Goal: Transaction & Acquisition: Book appointment/travel/reservation

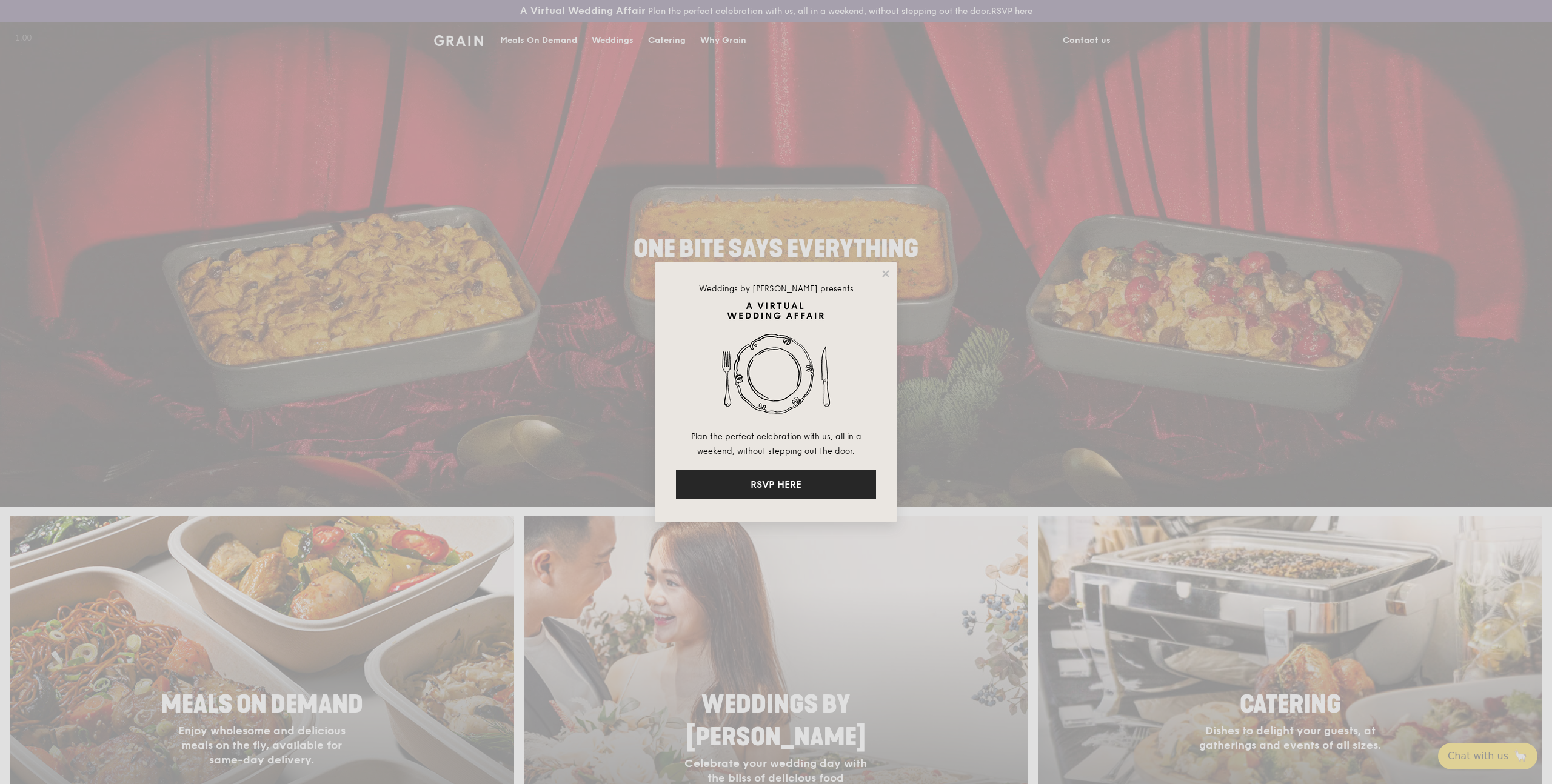
click at [814, 483] on button "RSVP HERE" at bounding box center [776, 485] width 200 height 29
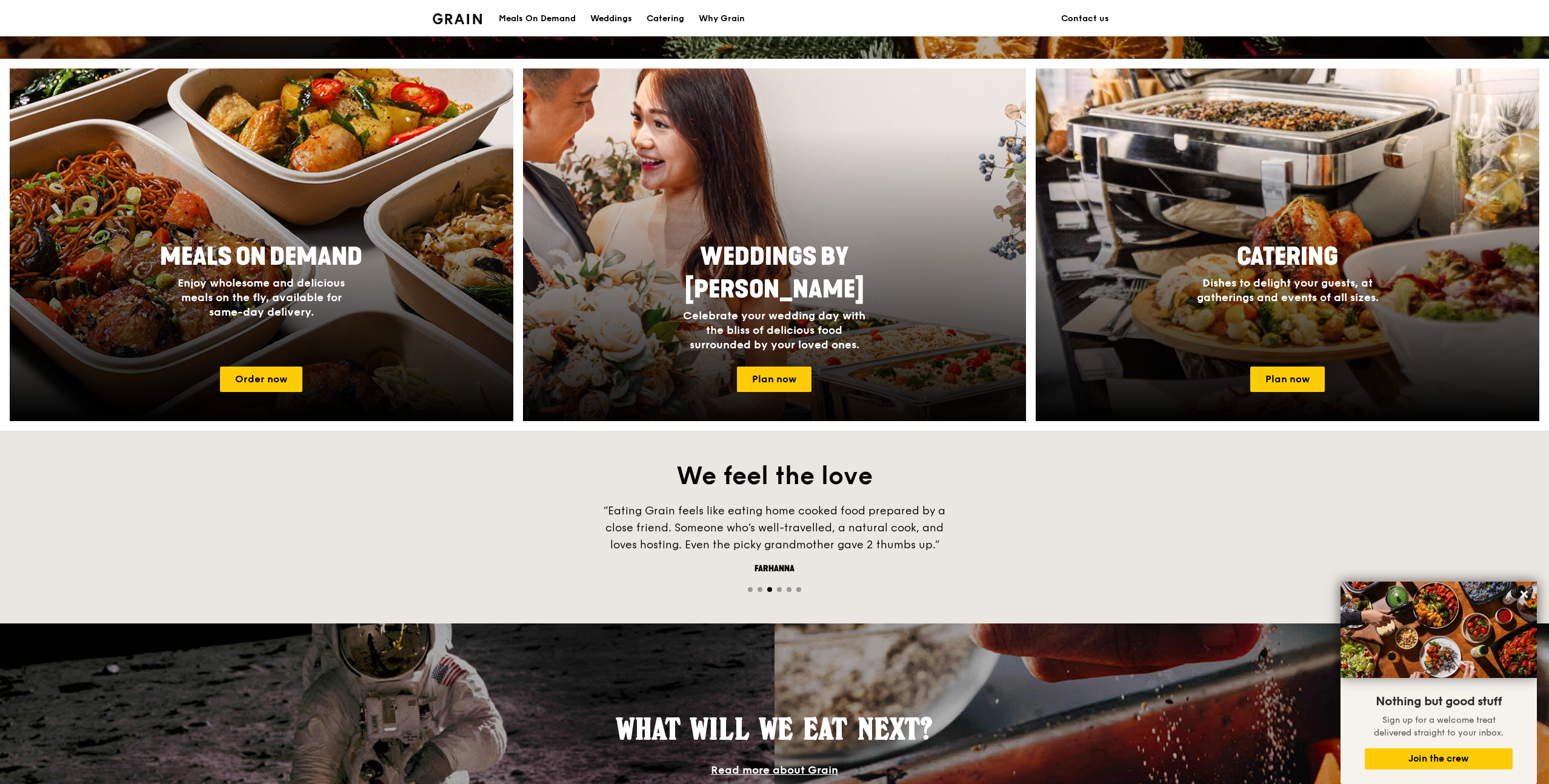
scroll to position [444, 0]
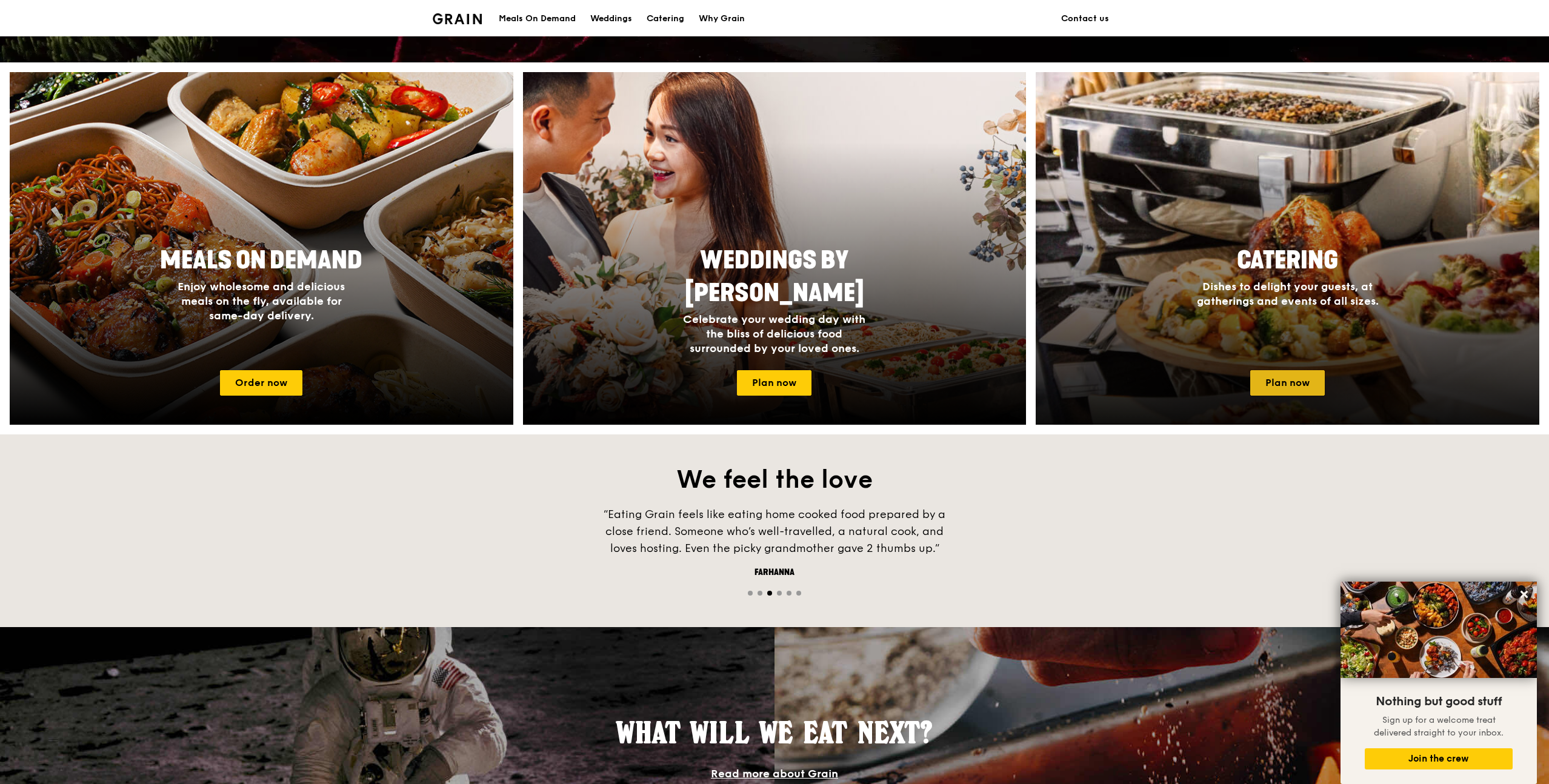
click at [1314, 380] on link "Plan now" at bounding box center [1287, 382] width 75 height 25
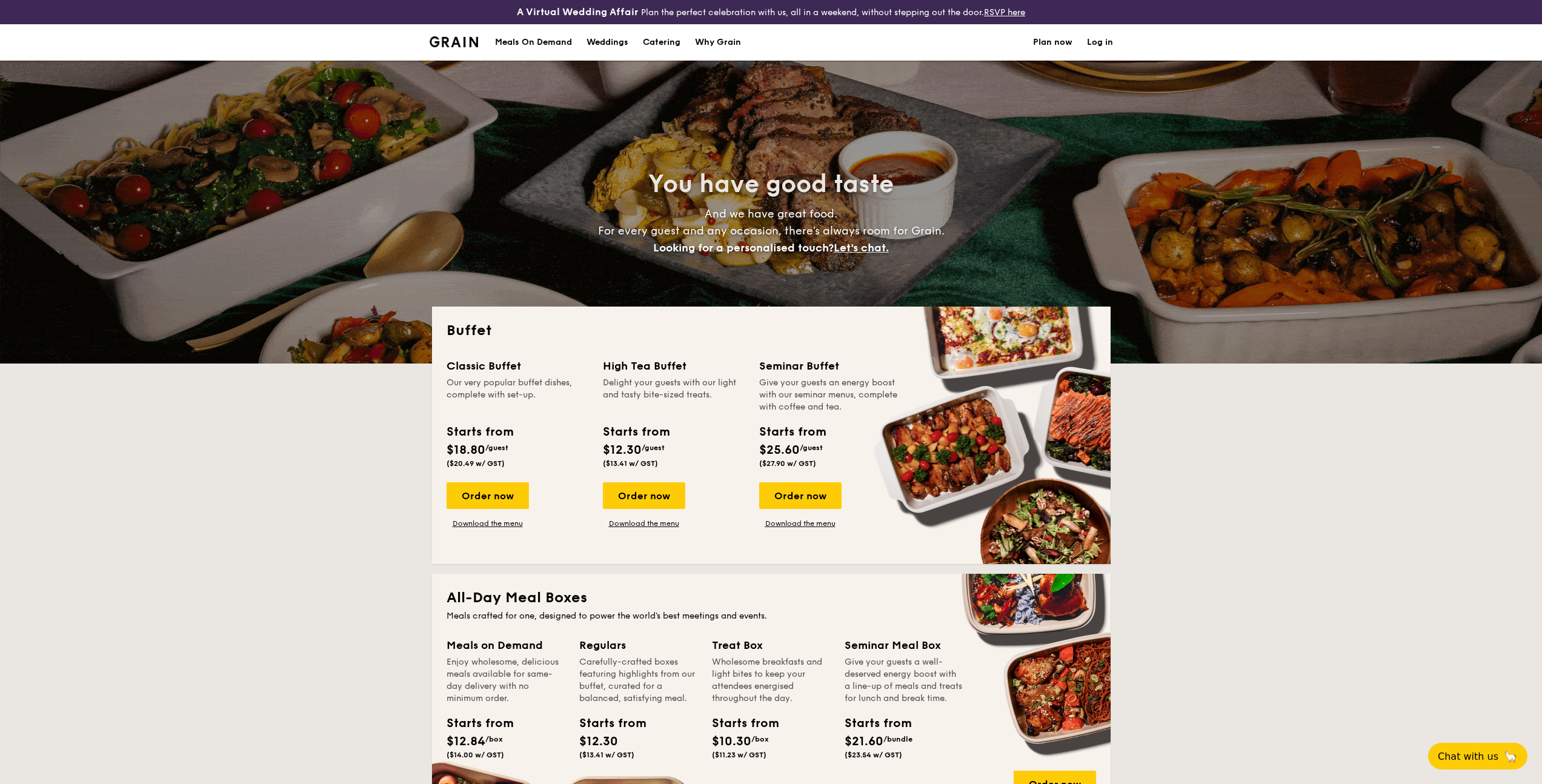
select select
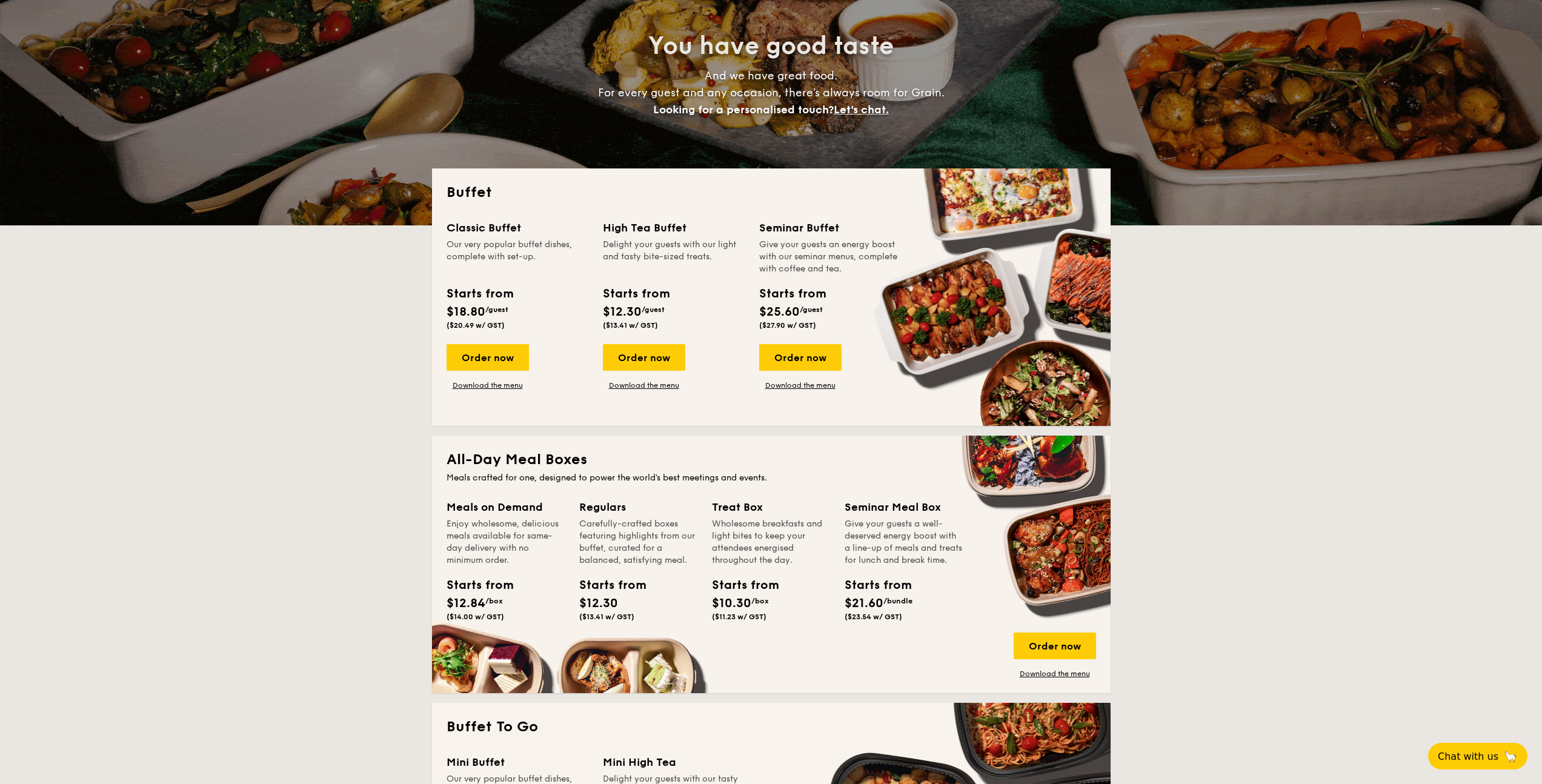
scroll to position [146, 0]
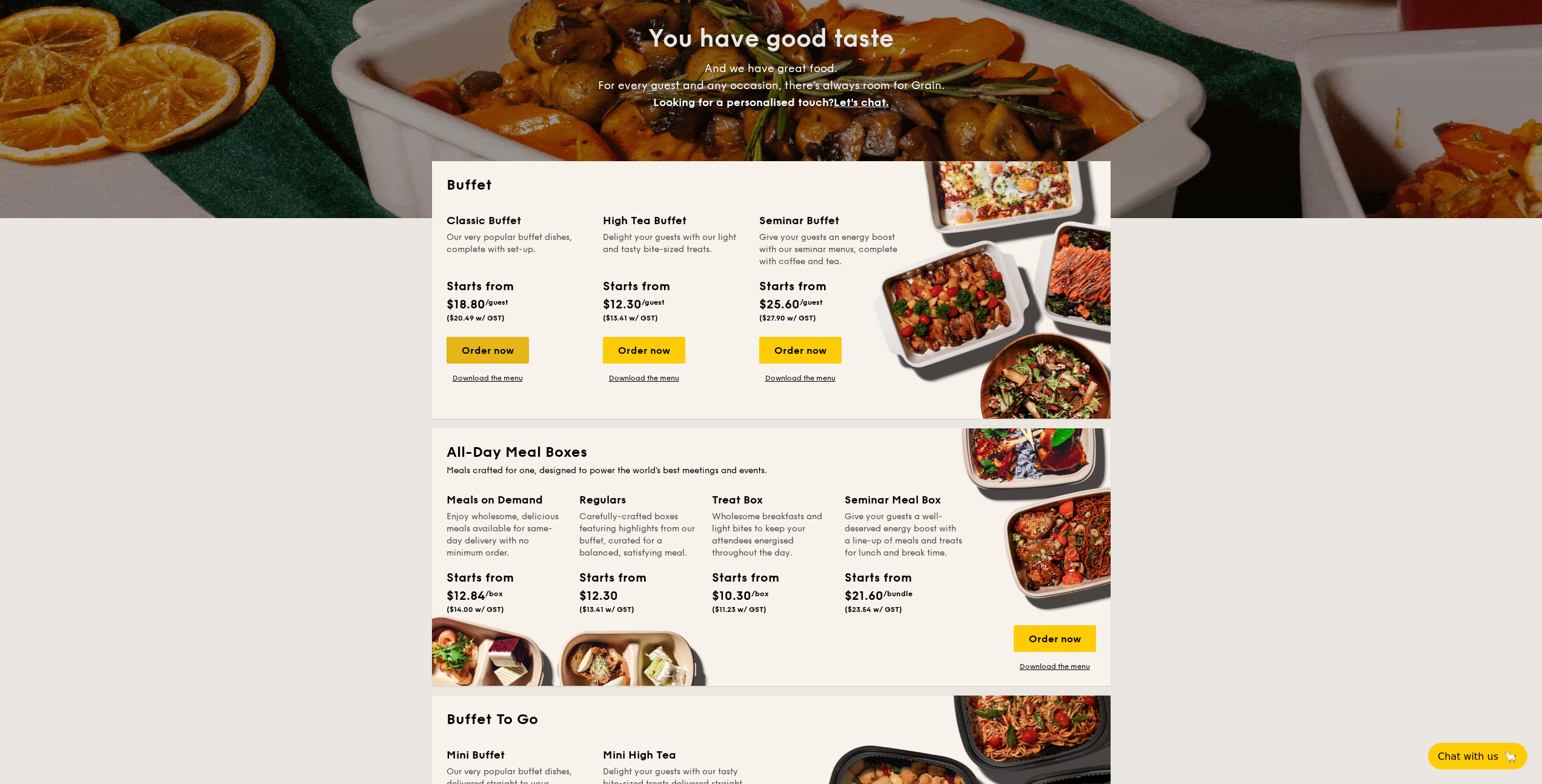
click at [493, 349] on div "Order now" at bounding box center [488, 350] width 82 height 27
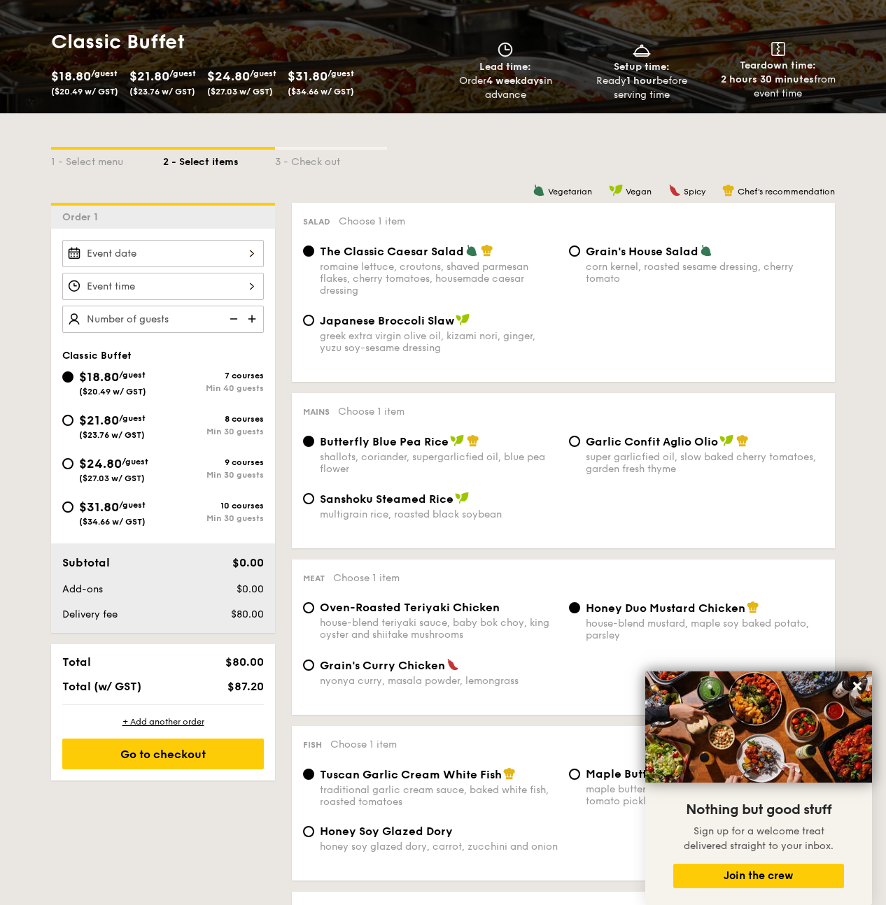
scroll to position [488, 0]
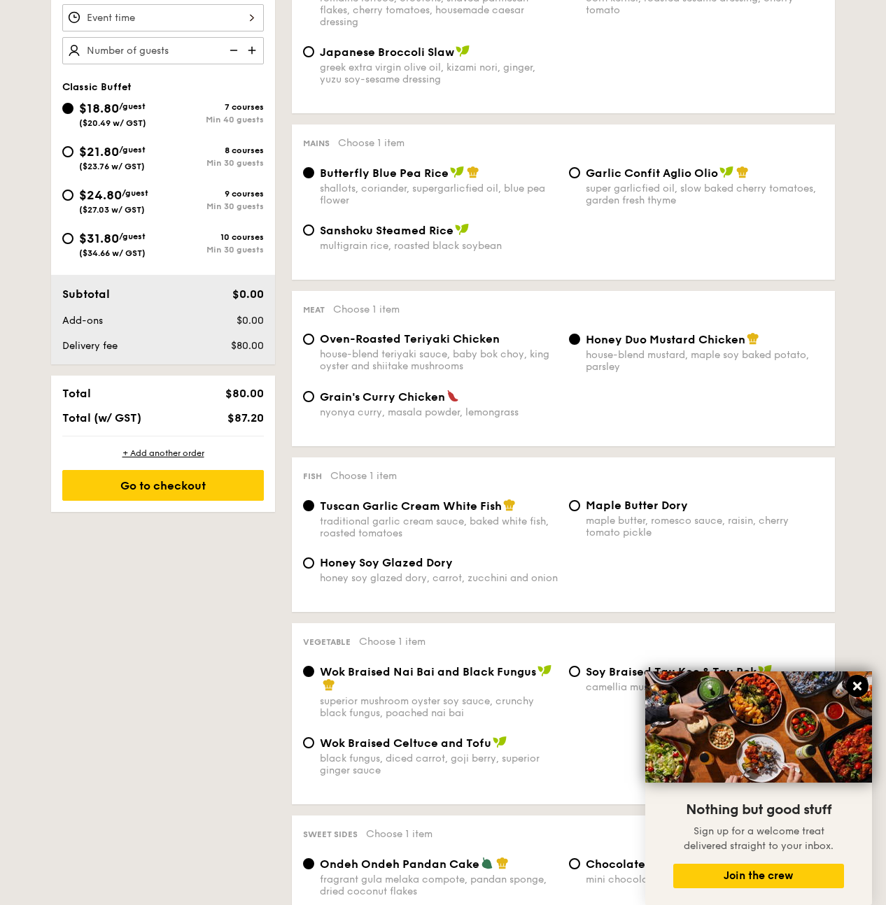
click at [860, 690] on icon at bounding box center [857, 686] width 8 height 8
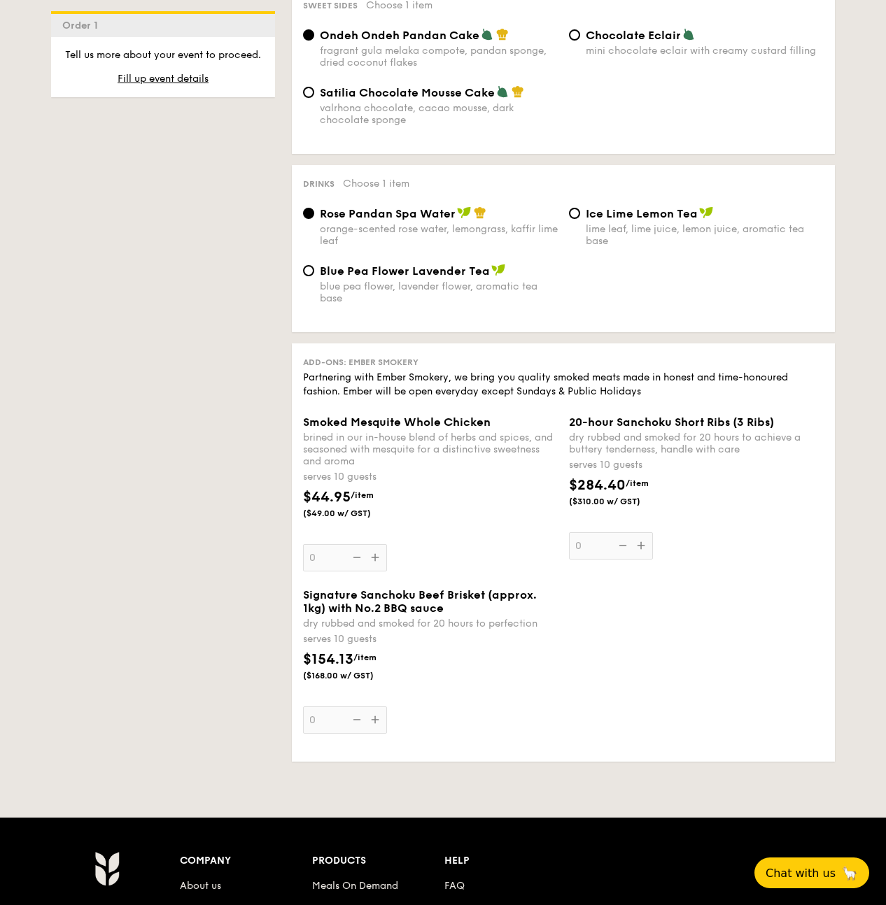
scroll to position [1321, 0]
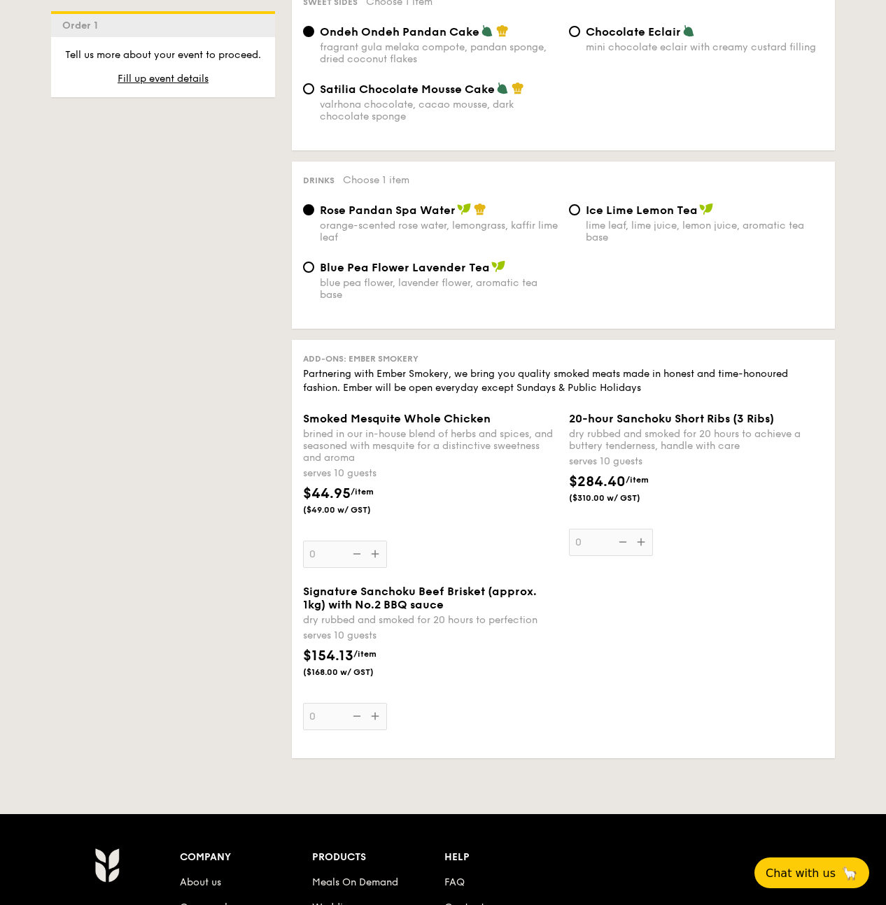
click at [819, 702] on div "Signature Sanchoku Beef Brisket (approx. 1kg) with No.2 BBQ sauce dry rubbed an…" at bounding box center [563, 666] width 532 height 162
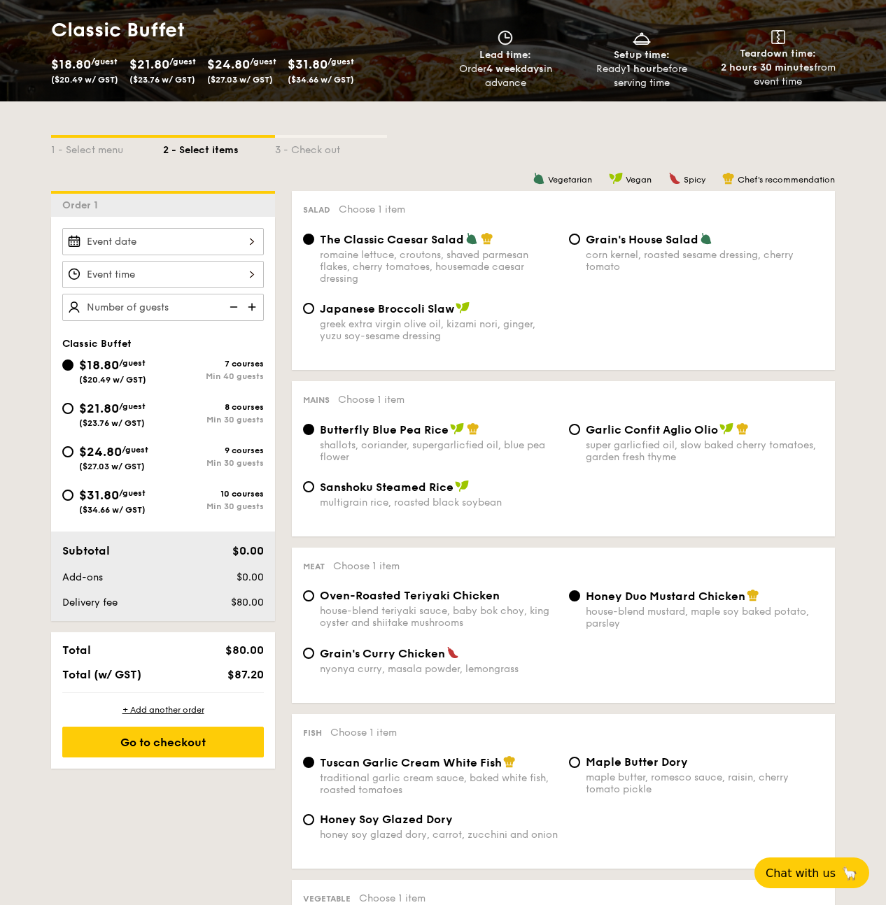
scroll to position [149, 0]
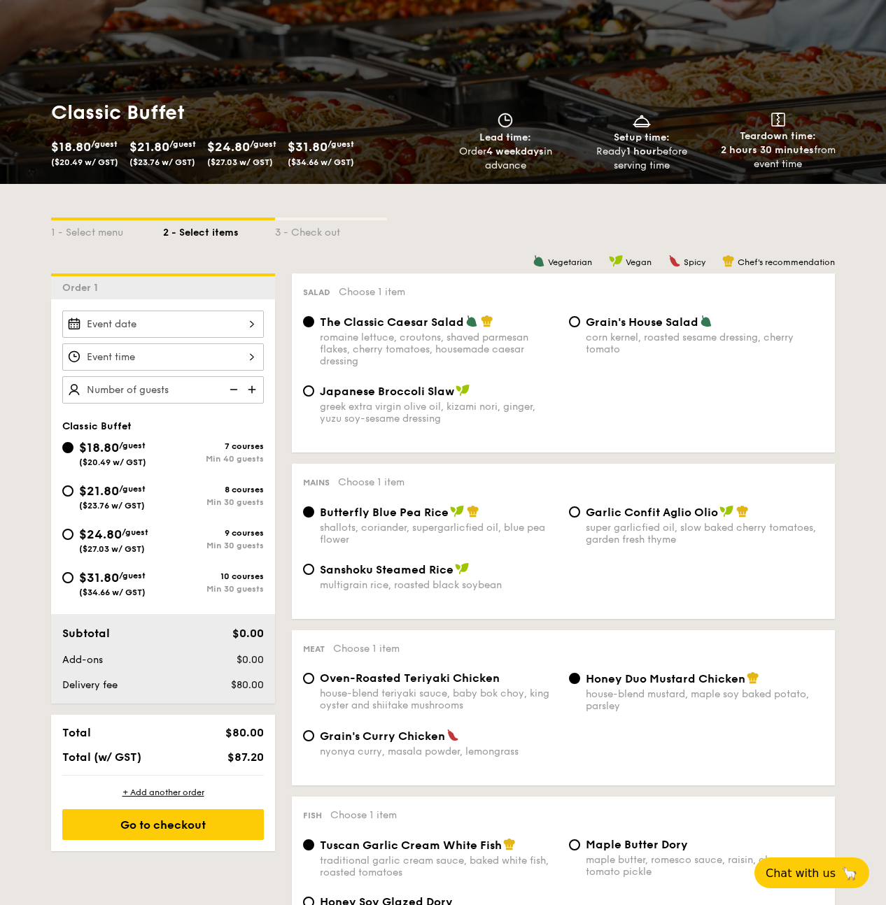
click at [240, 327] on div at bounding box center [162, 324] width 201 height 27
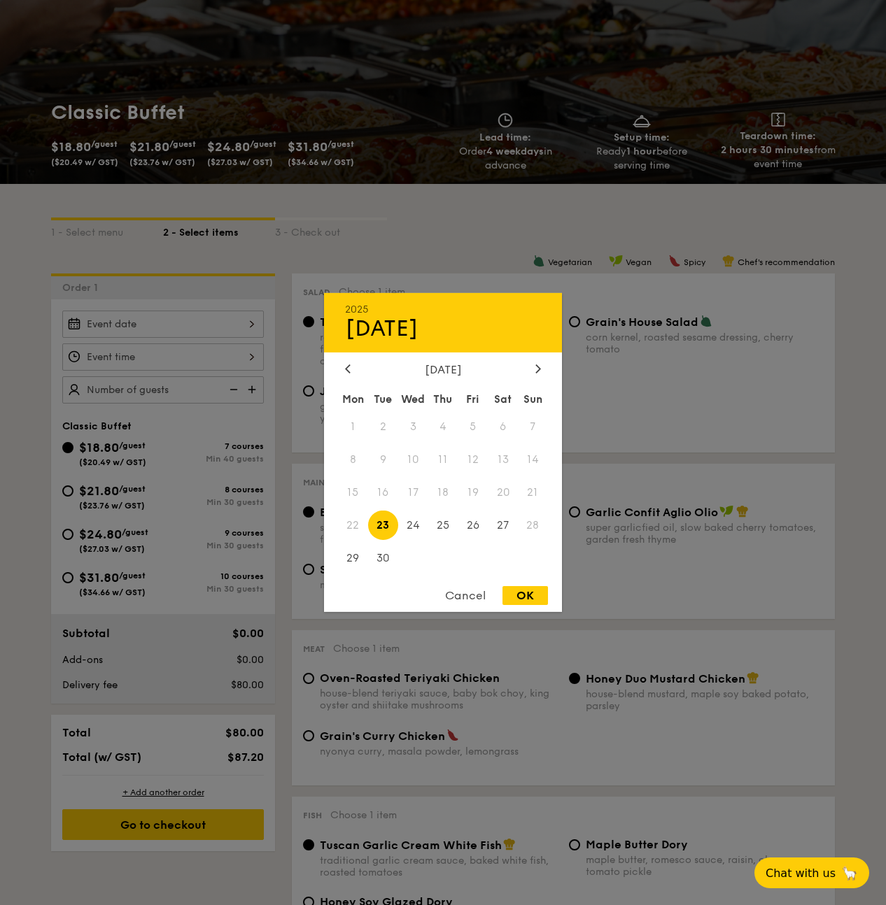
click at [533, 376] on div "[DATE] Mon Tue Wed Thu Fri Sat Sun 1 2 3 4 5 6 7 8 9 10 11 12 13 14 15 16 17 18…" at bounding box center [443, 469] width 238 height 213
click at [539, 367] on icon at bounding box center [538, 368] width 6 height 9
click at [476, 453] on span "7" at bounding box center [473, 460] width 30 height 30
click at [537, 597] on div "OK" at bounding box center [524, 595] width 45 height 19
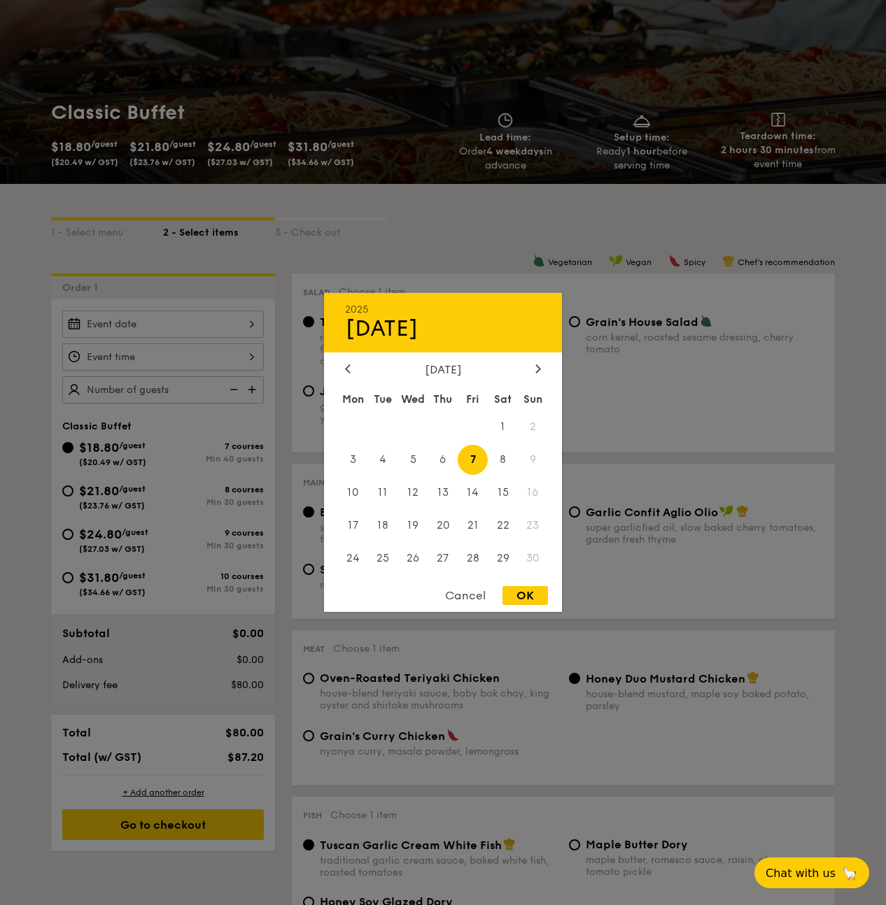
type input "[DATE]"
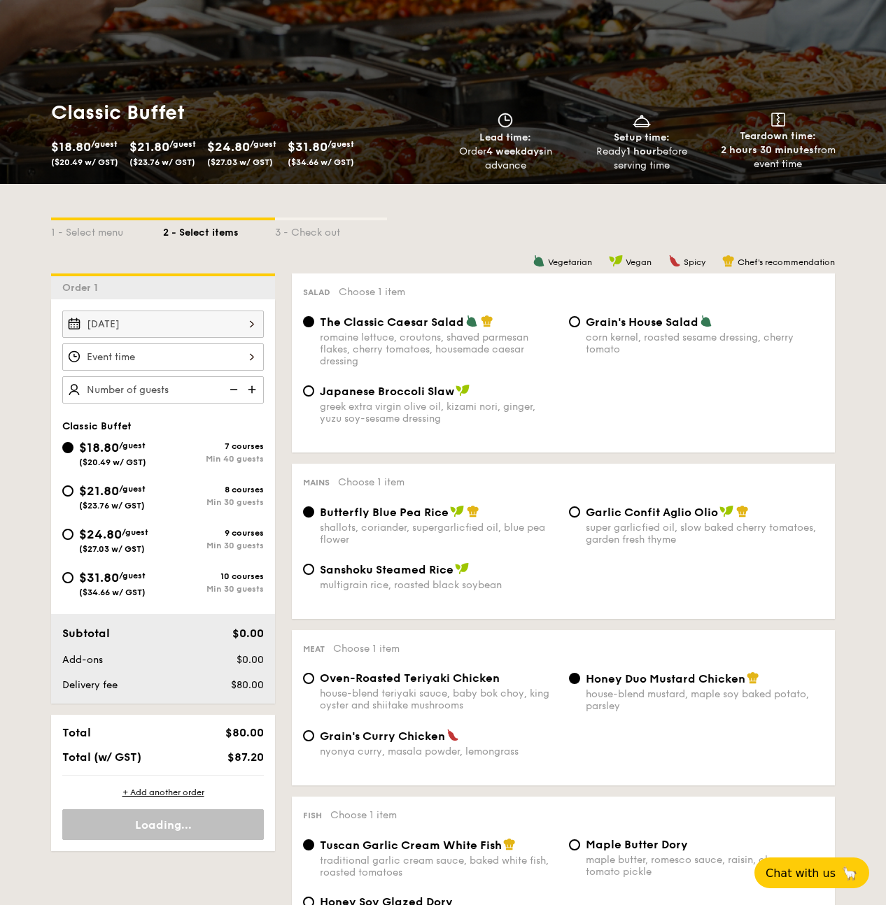
click at [192, 371] on div at bounding box center [162, 356] width 201 height 27
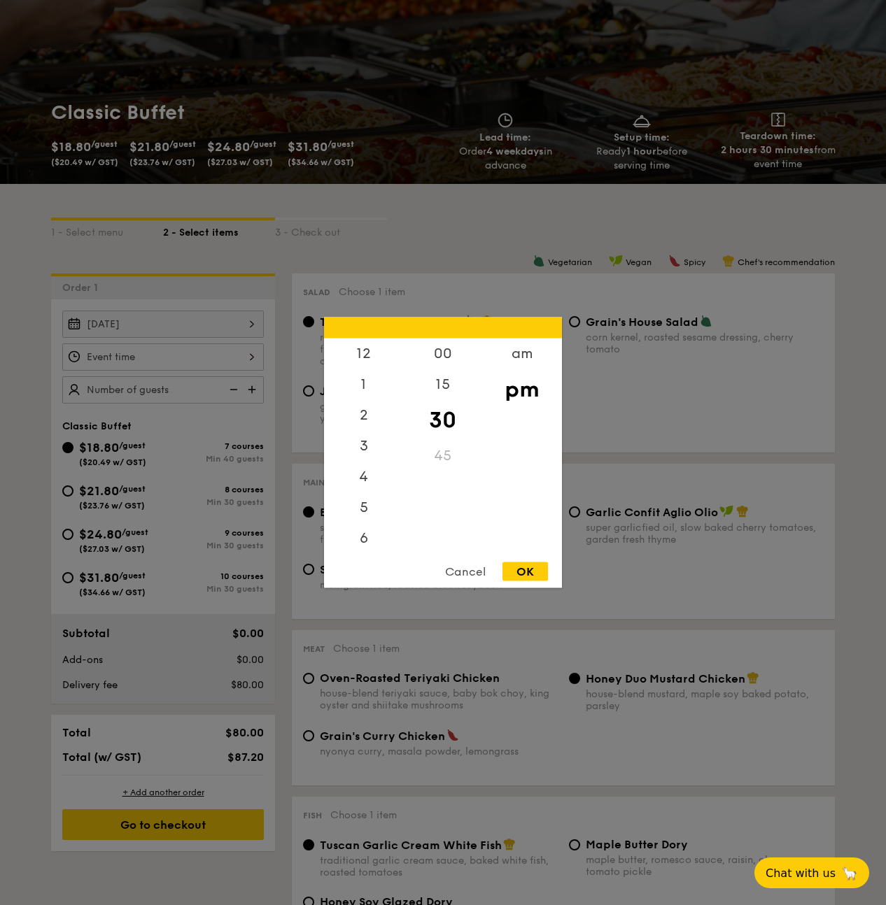
scroll to position [62, 0]
click at [353, 481] on div "6" at bounding box center [363, 482] width 79 height 41
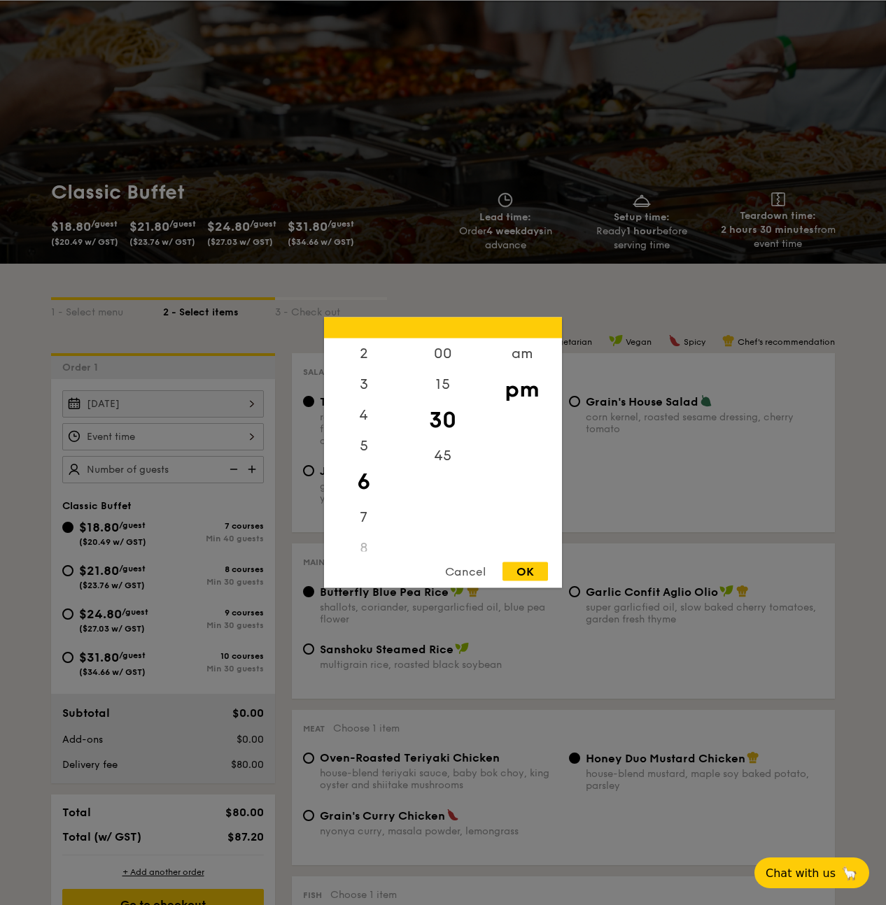
scroll to position [0, 0]
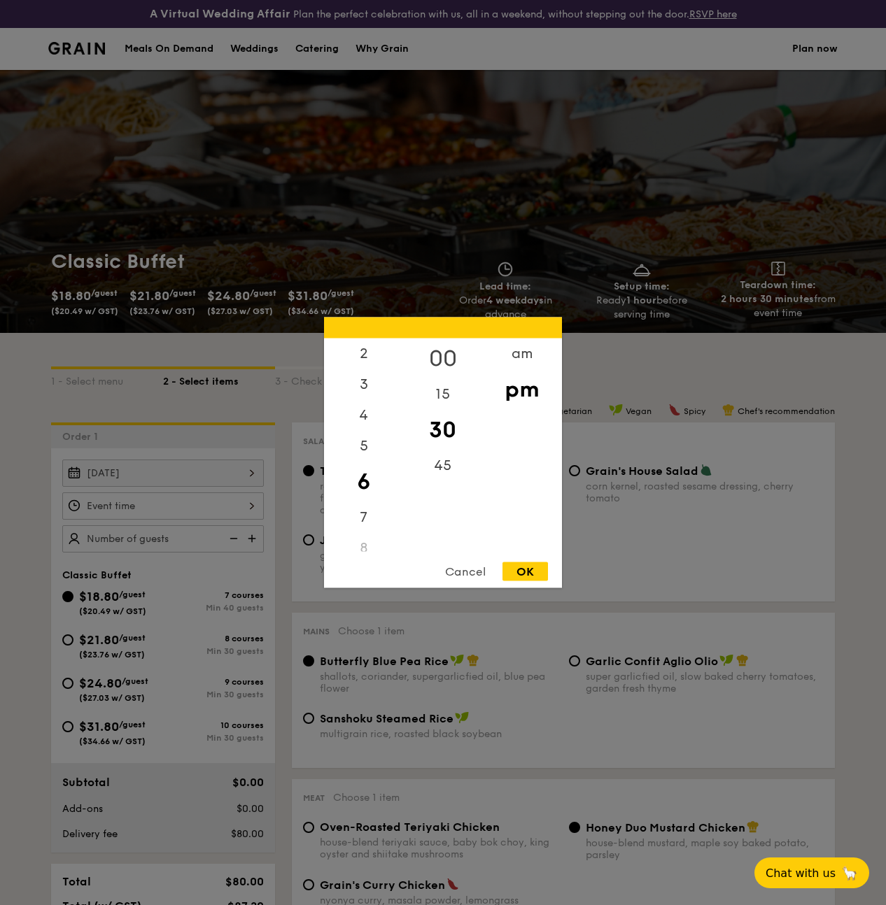
click at [439, 359] on div "00" at bounding box center [442, 359] width 79 height 41
click at [539, 567] on div "OK" at bounding box center [524, 571] width 45 height 19
type input "6:00PM"
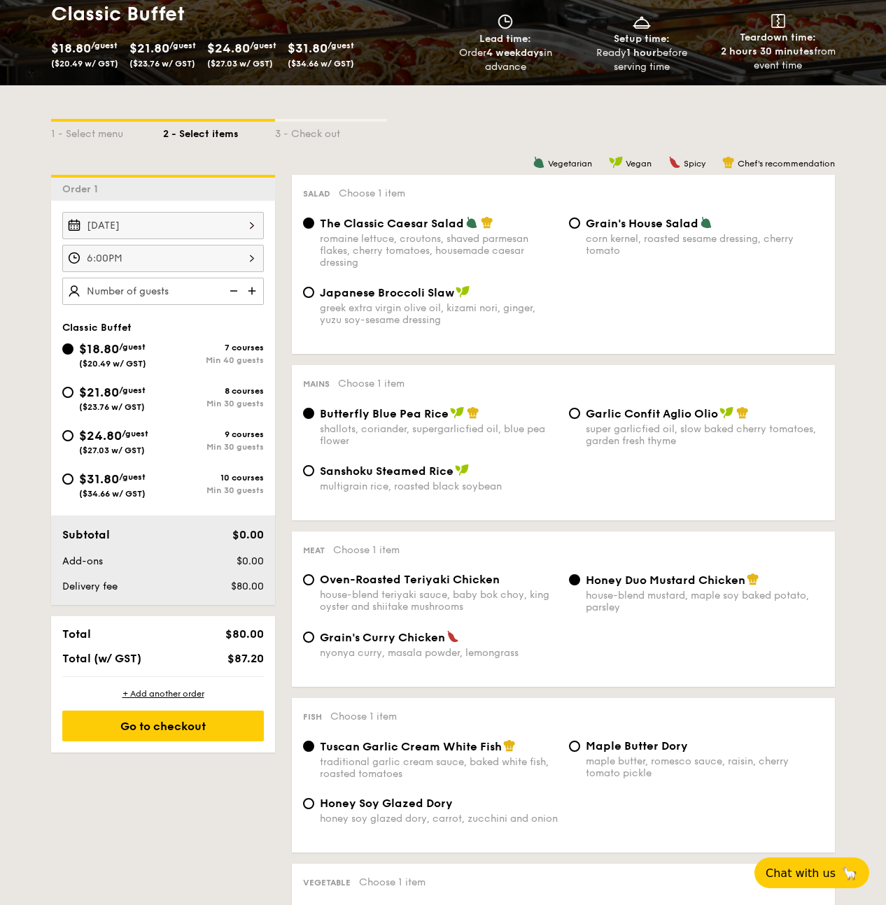
scroll to position [252, 0]
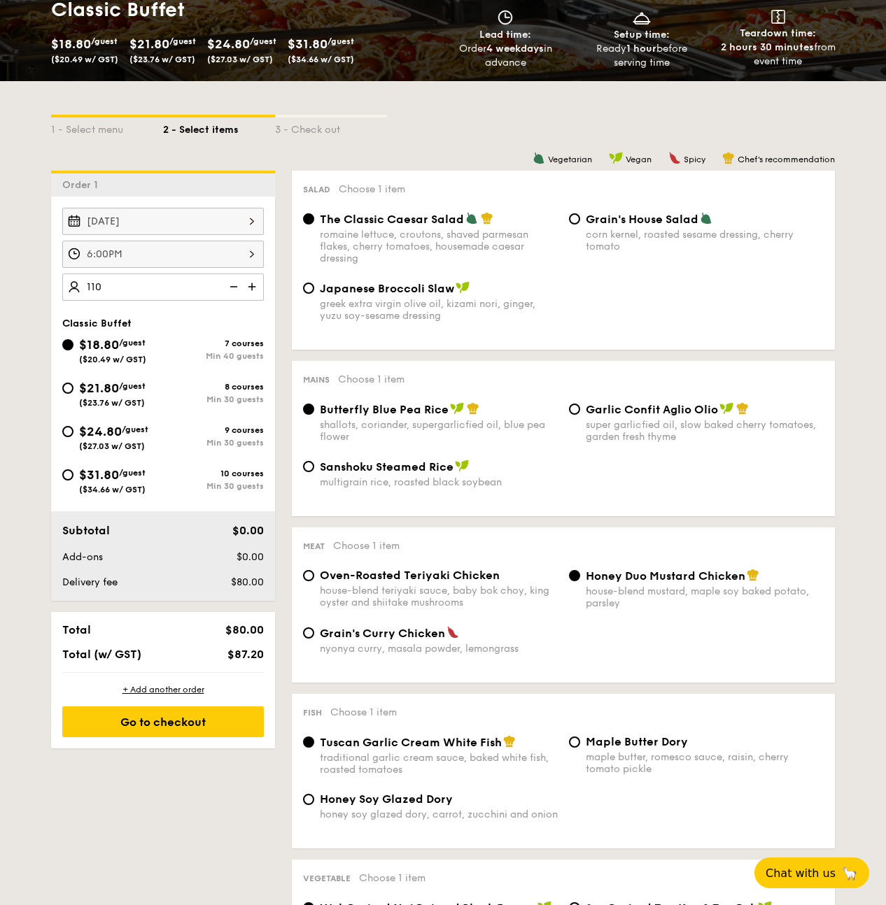
type input "110 guests"
click at [399, 500] on div "Sanshoku Steamed Rice multigrain rice, roasted black soybean" at bounding box center [563, 482] width 532 height 45
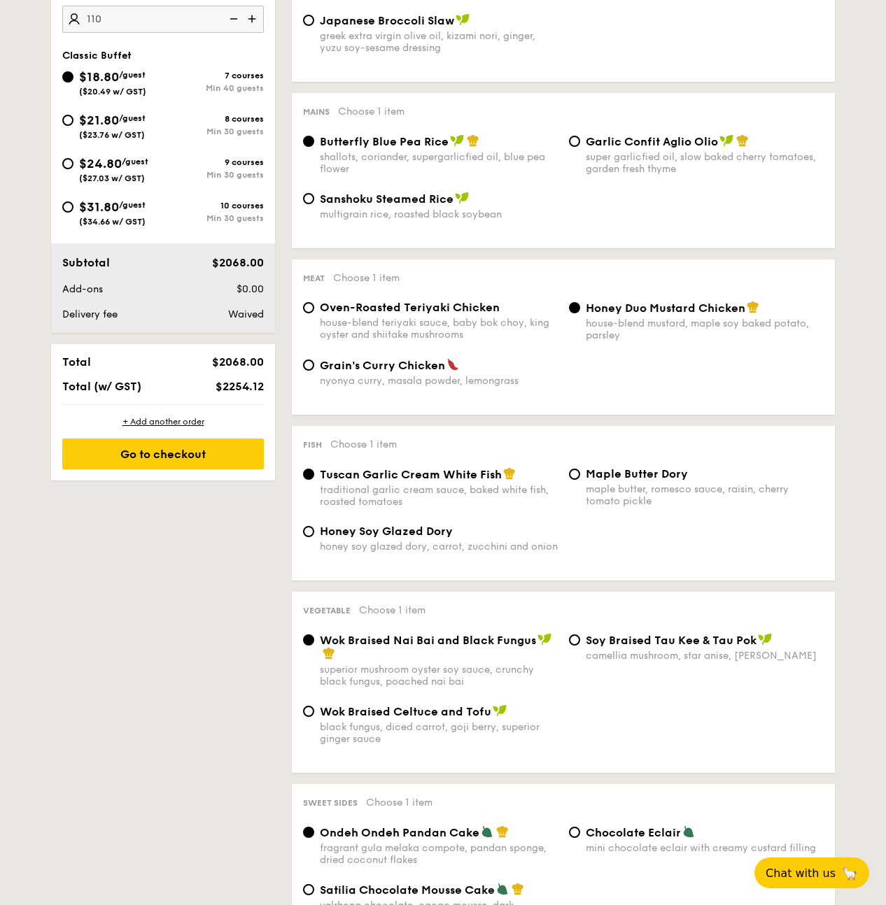
scroll to position [420, 0]
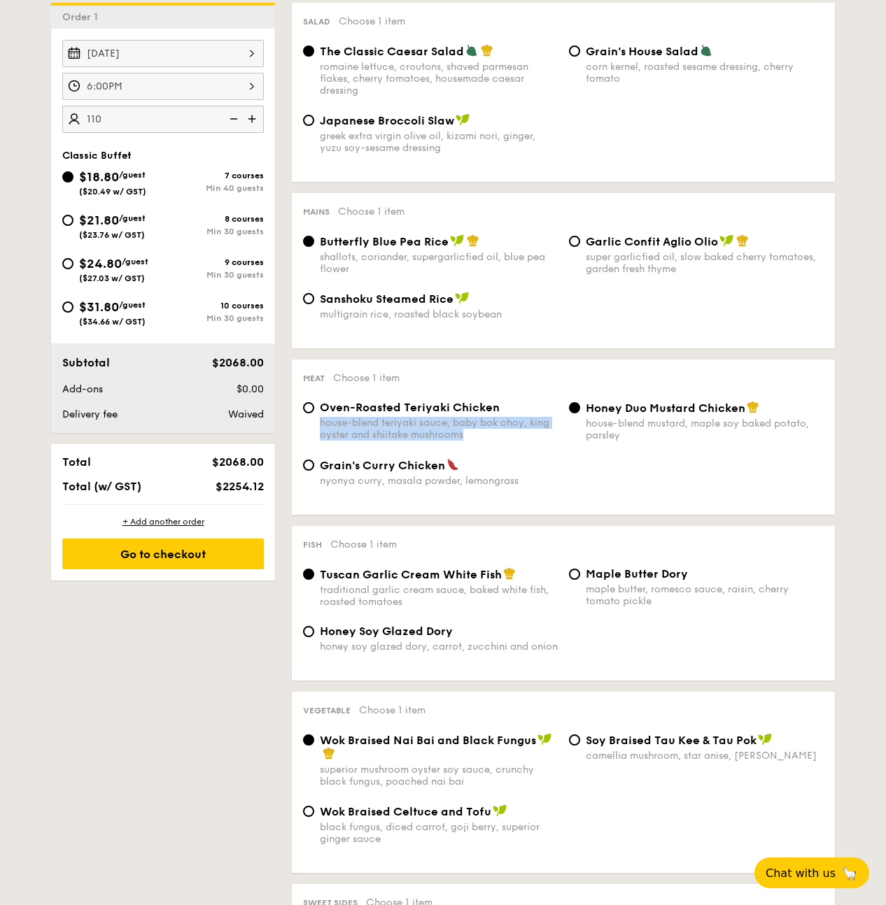
drag, startPoint x: 451, startPoint y: 440, endPoint x: 321, endPoint y: 434, distance: 129.6
click at [321, 434] on div "house-blend teriyaki sauce, baby bok choy, king oyster and shiitake mushrooms" at bounding box center [439, 429] width 238 height 24
copy div "house-blend teriyaki sauce, baby bok choy, king oyster and shiitake mushrooms"
drag, startPoint x: 625, startPoint y: 451, endPoint x: 587, endPoint y: 434, distance: 42.0
click at [587, 434] on div "house-blend mustard, maple soy baked potato, parsley" at bounding box center [705, 430] width 238 height 24
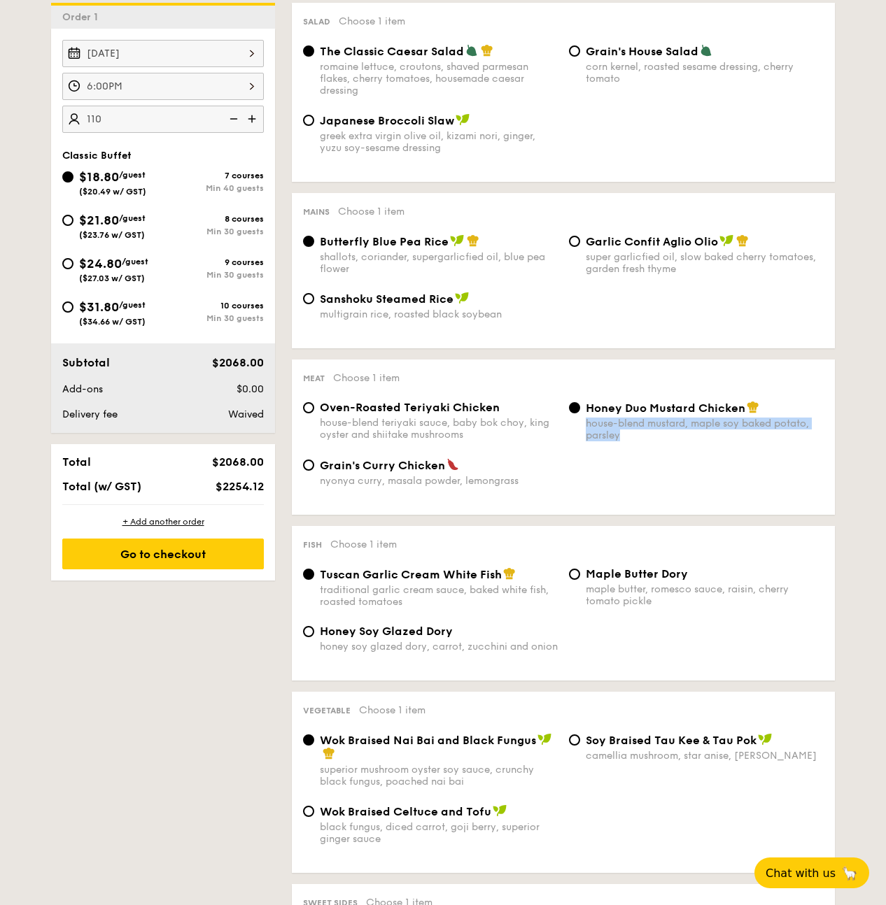
copy div "house-blend mustard, maple soy baked potato, parsley"
drag, startPoint x: 528, startPoint y: 497, endPoint x: 320, endPoint y: 494, distance: 208.5
click at [320, 487] on div "nyonya curry, masala powder, lemongrass" at bounding box center [439, 481] width 238 height 12
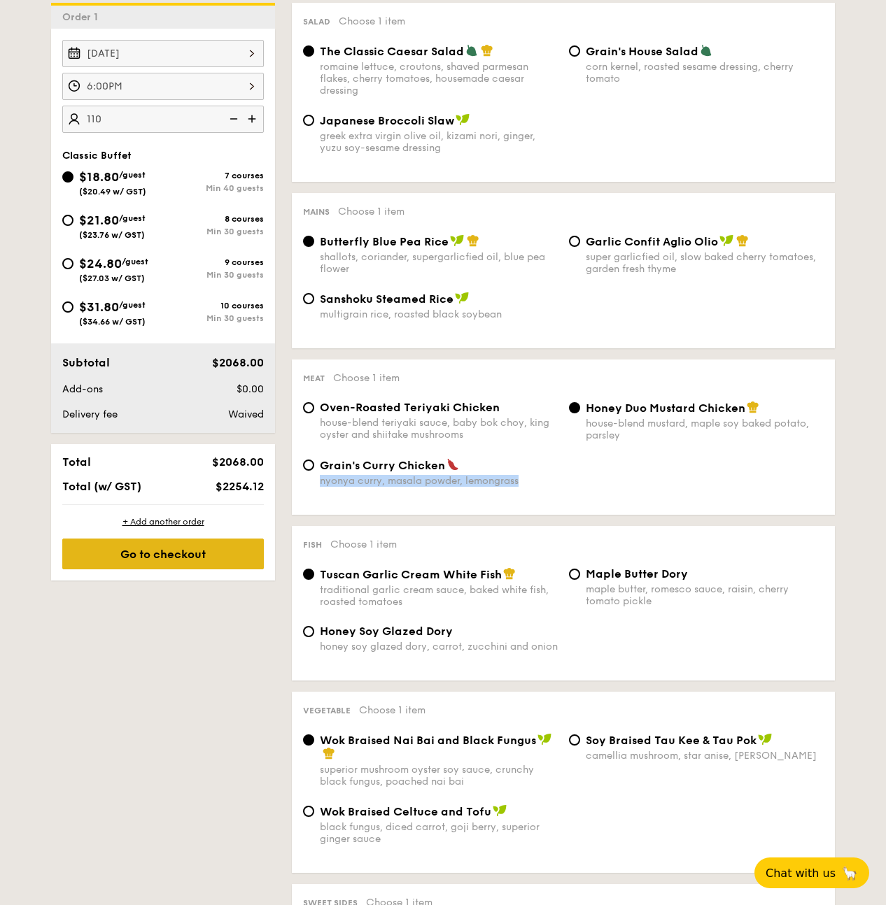
copy div "nyonya curry, masala powder, lemongrass"
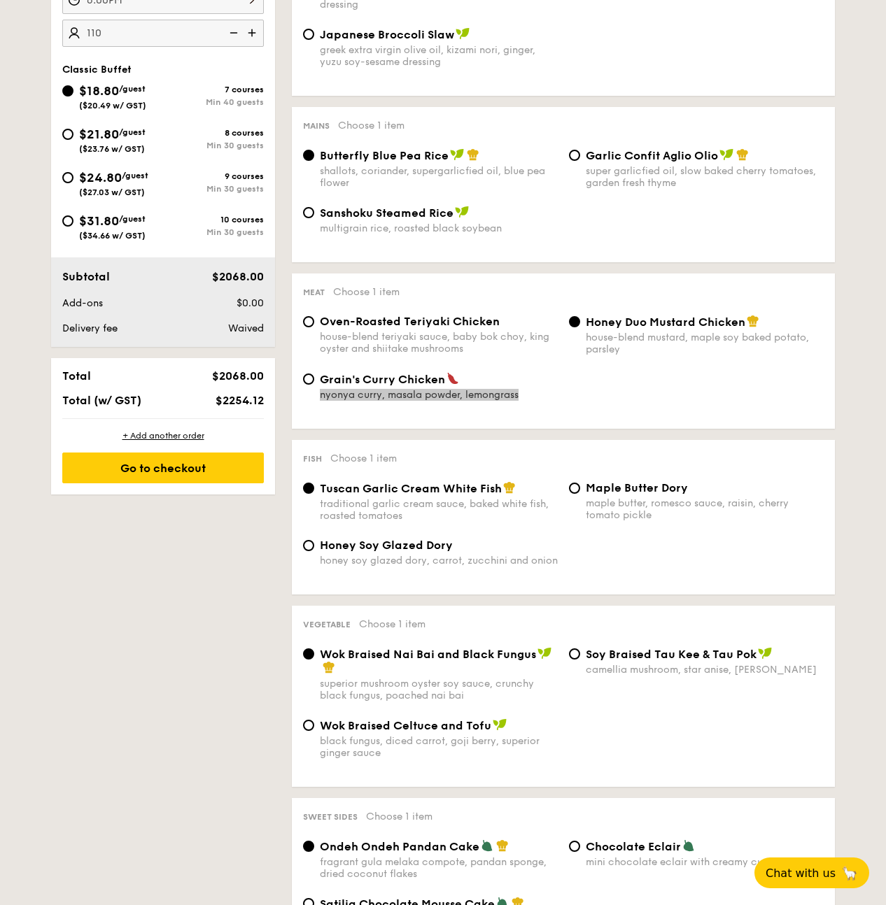
scroll to position [588, 0]
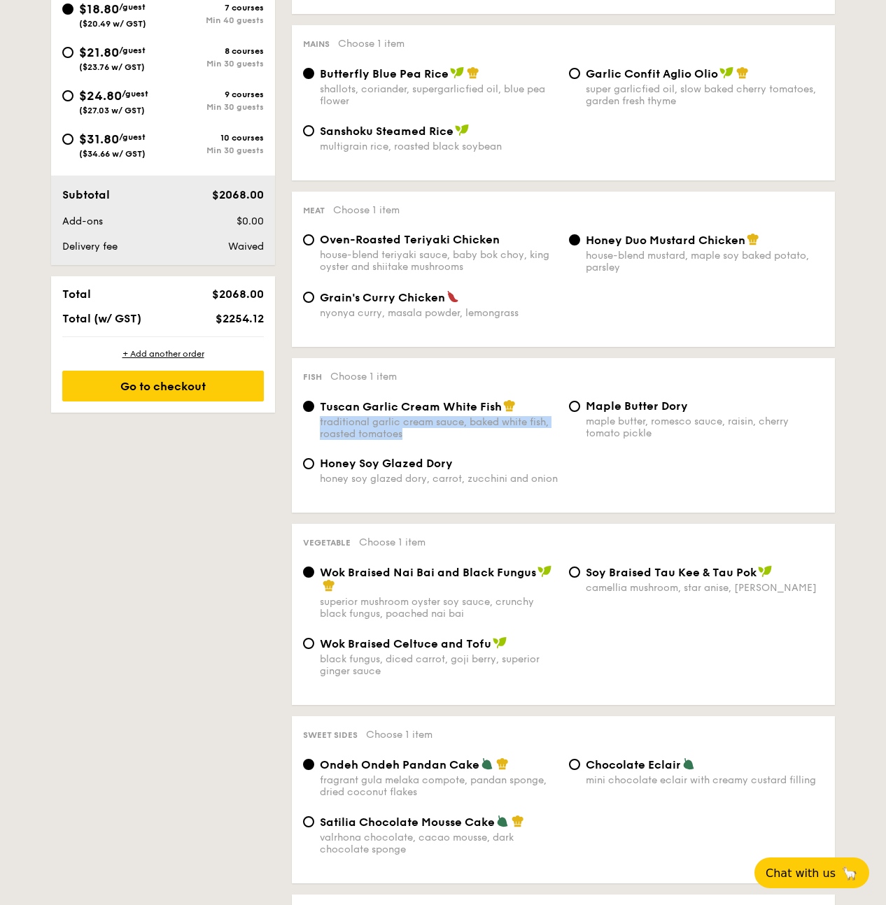
drag, startPoint x: 416, startPoint y: 446, endPoint x: 320, endPoint y: 432, distance: 96.9
click at [320, 432] on div "traditional garlic cream sauce, baked white fish, roasted tomatoes" at bounding box center [439, 428] width 238 height 24
copy div "traditional garlic cream sauce, baked white fish, roasted tomatoes"
click at [655, 457] on div "Tuscan Garlic Cream White Fish traditional garlic cream sauce, baked white fish…" at bounding box center [563, 427] width 532 height 57
drag, startPoint x: 663, startPoint y: 453, endPoint x: 588, endPoint y: 434, distance: 77.9
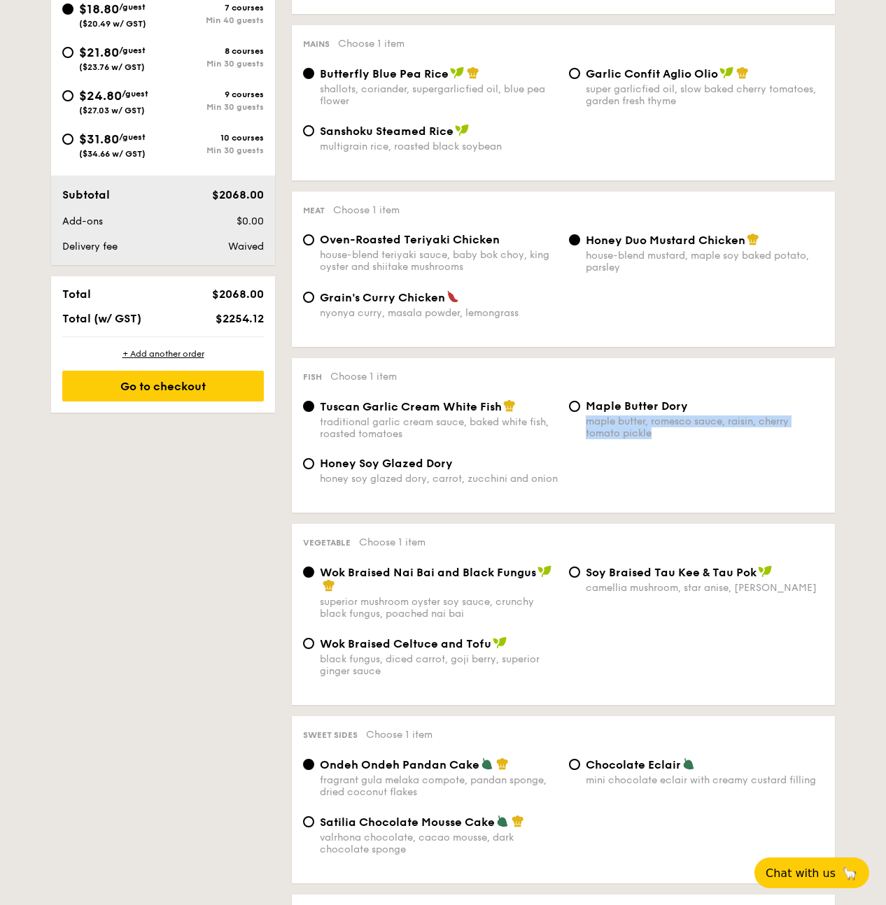
click at [588, 434] on div "Tuscan Garlic Cream White Fish traditional garlic cream sauce, baked white fish…" at bounding box center [563, 427] width 532 height 57
copy div "maple butter, romesco sauce, raisin, cherry tomato pickle"
drag, startPoint x: 563, startPoint y: 485, endPoint x: 321, endPoint y: 493, distance: 242.2
click at [321, 493] on div "Honey Soy Glazed Dory honey soy glazed dory, carrot, zucchini and onion" at bounding box center [563, 479] width 532 height 45
copy div "honey soy glazed dory, carrot, zucchini and onion"
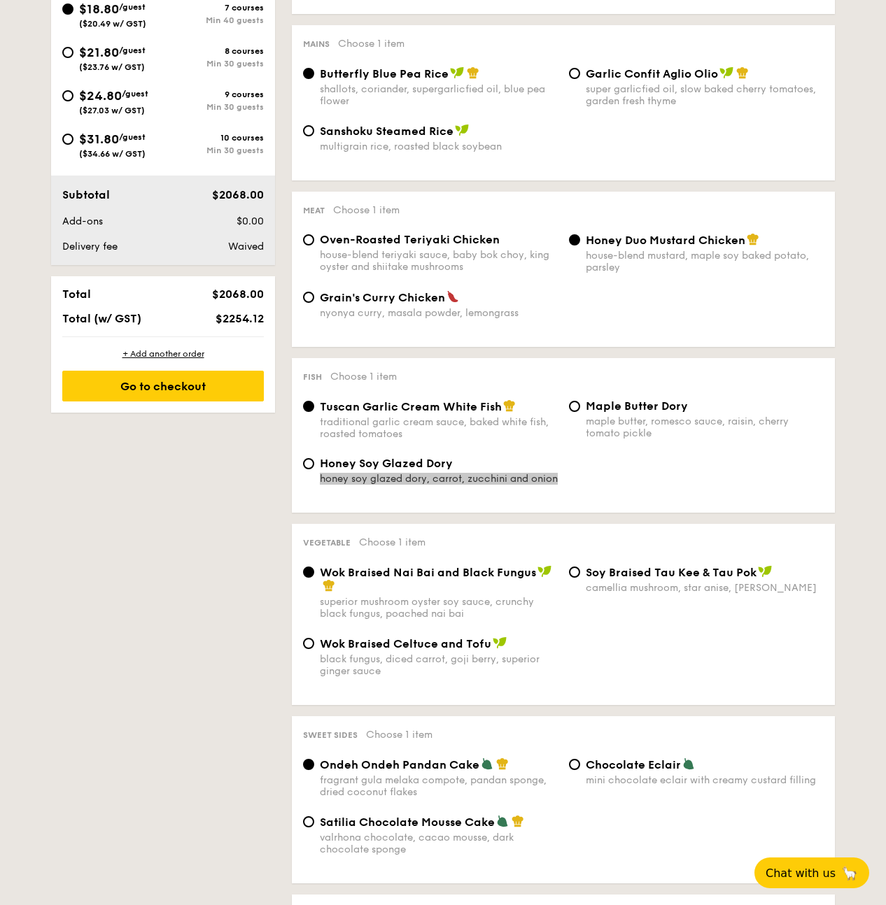
scroll to position [672, 0]
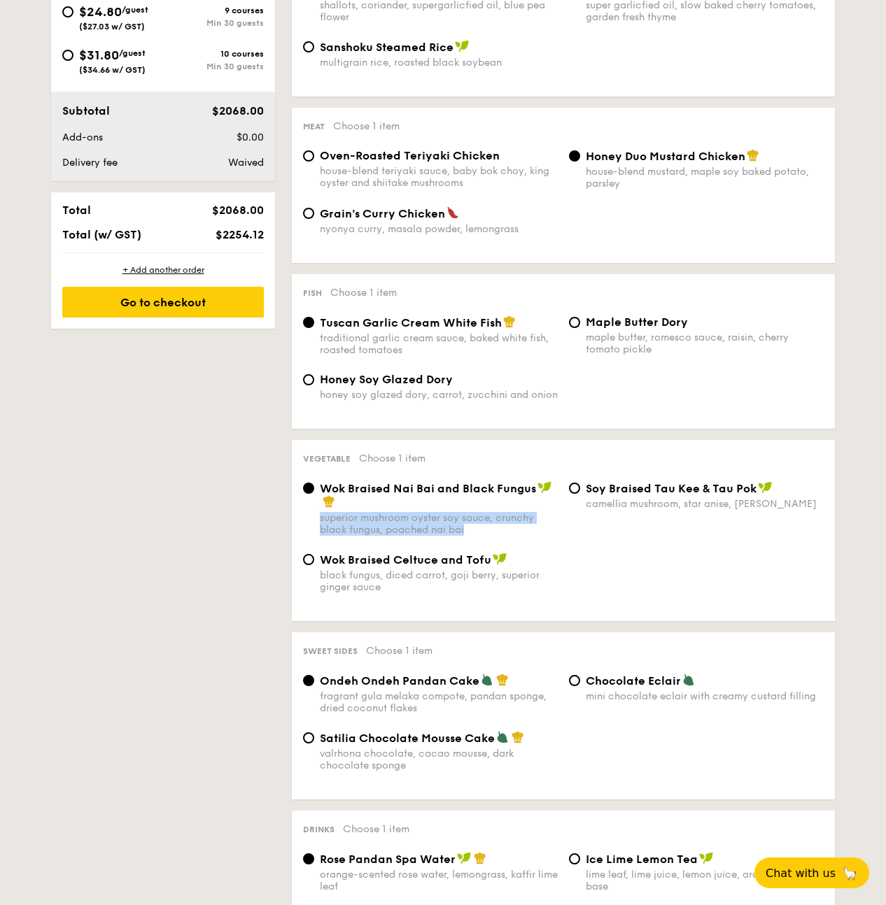
drag, startPoint x: 423, startPoint y: 539, endPoint x: 322, endPoint y: 529, distance: 102.0
click at [322, 529] on div "Wok Braised Nai Bai and Black Fungus superior mushroom oyster soy sauce, crunch…" at bounding box center [563, 516] width 532 height 71
copy div "superior mushroom oyster soy sauce, crunchy black fungus, poached nai bai"
click at [646, 510] on div "camellia mushroom, star anise, [PERSON_NAME]" at bounding box center [705, 504] width 238 height 12
click at [580, 494] on input "⁠Soy Braised Tau Kee & Tau Pok camellia mushroom, star anise, goji [PERSON_NAME]" at bounding box center [574, 488] width 11 height 11
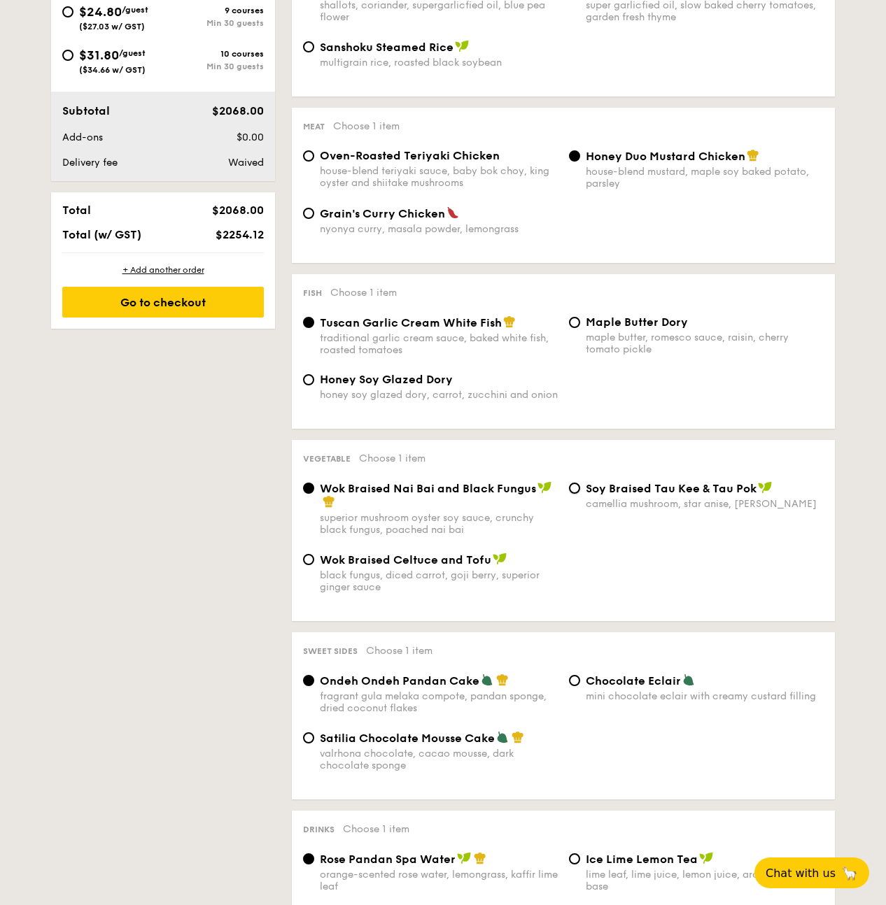
radio input "true"
click at [797, 518] on div "Wok Braised Nai Bai and Black Fungus superior mushroom oyster soy sauce, crunch…" at bounding box center [563, 516] width 532 height 71
drag, startPoint x: 786, startPoint y: 523, endPoint x: 588, endPoint y: 518, distance: 198.7
click at [588, 510] on div "camellia mushroom, star anise, [PERSON_NAME]" at bounding box center [705, 504] width 238 height 12
copy div "camellia mushroom, star anise, [PERSON_NAME]"
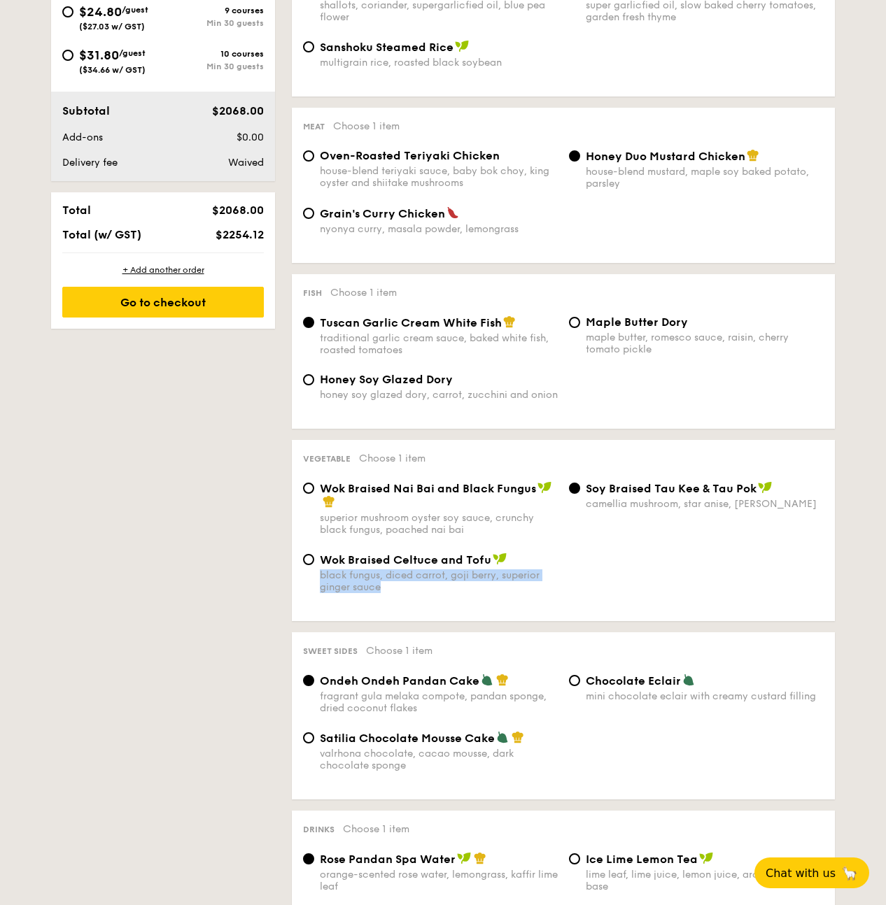
drag, startPoint x: 367, startPoint y: 611, endPoint x: 321, endPoint y: 588, distance: 51.3
click at [321, 588] on div "Wok Braised Celtuce and Tofu black fungus, diced carrot, goji berry, superior g…" at bounding box center [563, 581] width 532 height 57
copy div "black fungus, diced carrot, goji berry, superior ginger sauce"
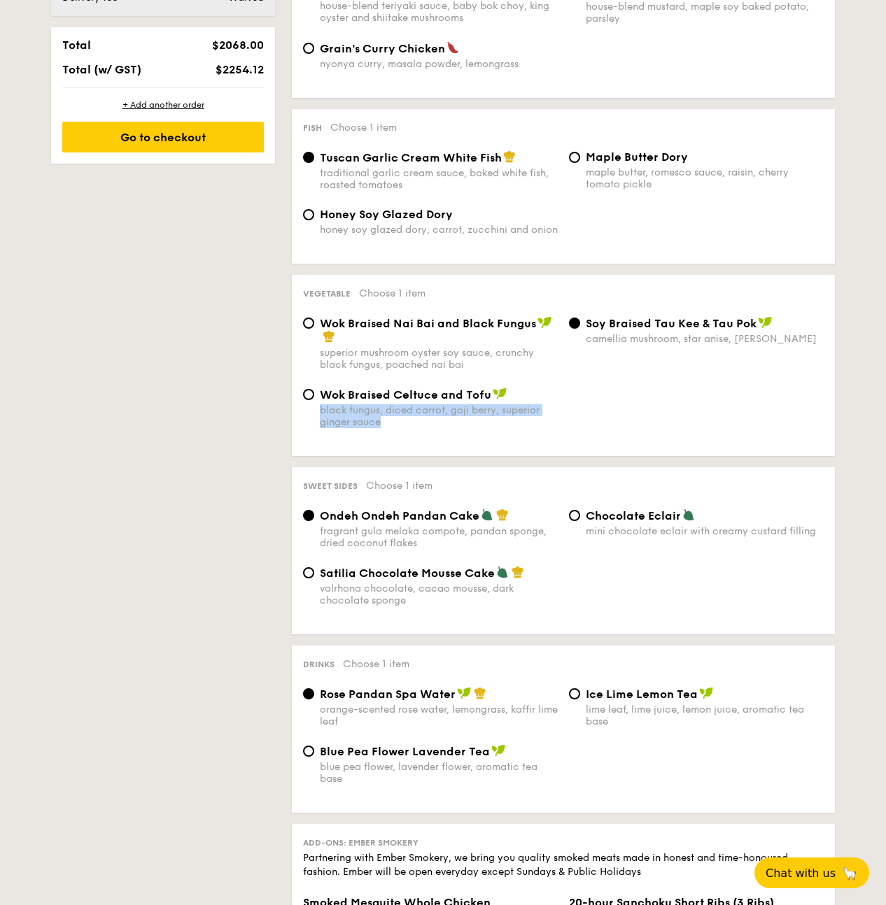
scroll to position [839, 0]
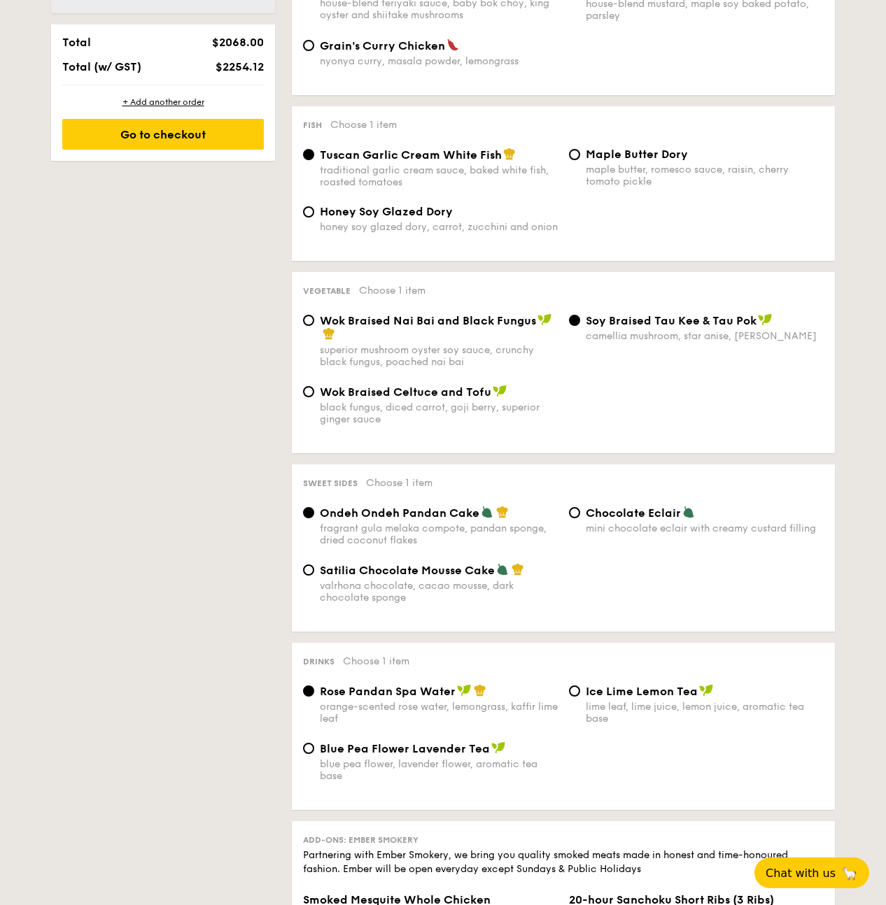
click at [409, 562] on div "Ondeh Ondeh Pandan Cake fragrant [PERSON_NAME] melaka compote, pandan sponge, d…" at bounding box center [563, 534] width 532 height 57
drag, startPoint x: 429, startPoint y: 551, endPoint x: 320, endPoint y: 540, distance: 109.7
click at [320, 540] on div "fragrant gula melaka compote, pandan sponge, dried coconut flakes" at bounding box center [439, 535] width 238 height 24
copy div "fragrant gula melaka compote, pandan sponge, dried coconut flakes"
click at [753, 546] on div "Ondeh Ondeh Pandan Cake fragrant [PERSON_NAME] melaka compote, pandan sponge, d…" at bounding box center [563, 534] width 532 height 57
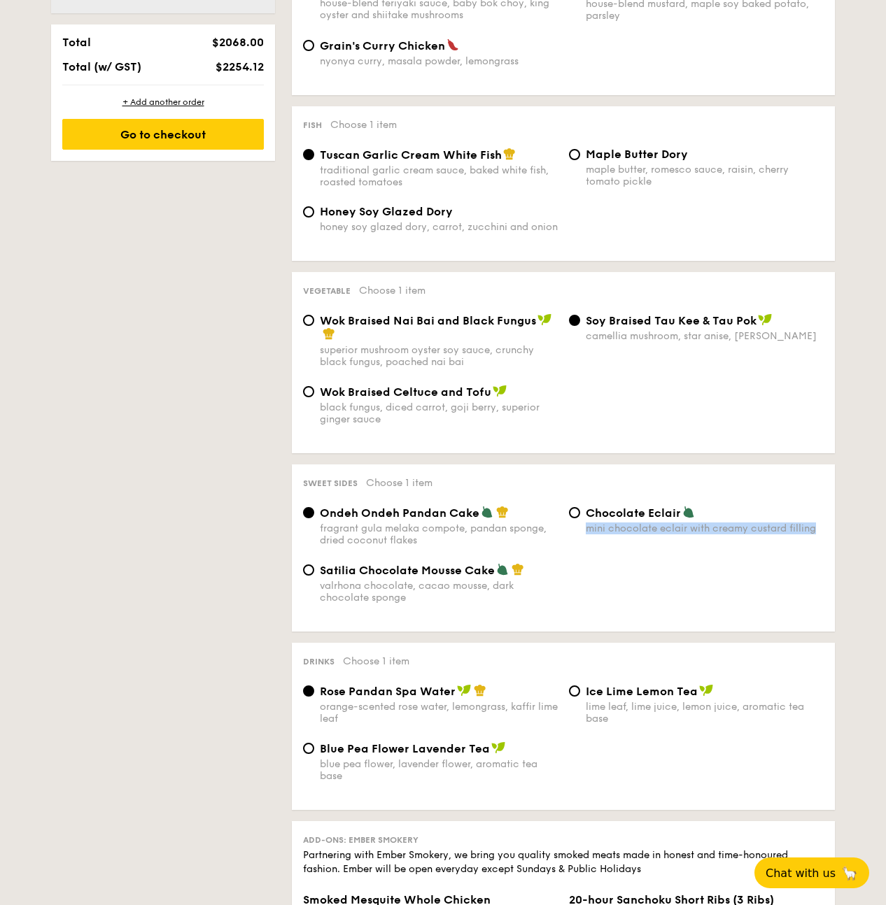
drag, startPoint x: 817, startPoint y: 541, endPoint x: 586, endPoint y: 539, distance: 231.6
click at [586, 534] on div "mini chocolate eclair with creamy custard filling" at bounding box center [705, 529] width 238 height 12
click at [420, 604] on div "valrhona chocolate, cacao mousse, dark chocolate sponge" at bounding box center [439, 592] width 238 height 24
click at [314, 576] on input "Satilia Chocolate Mousse Cake valrhona chocolate, cacao mousse, dark chocolate …" at bounding box center [308, 570] width 11 height 11
radio input "true"
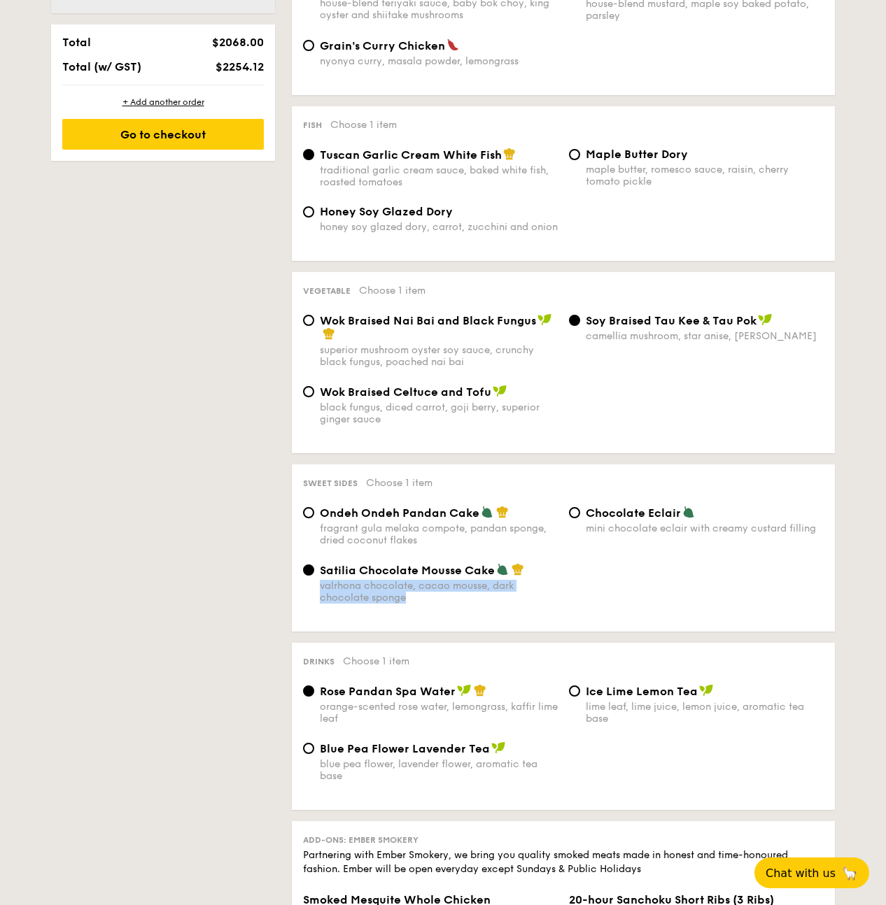
drag, startPoint x: 397, startPoint y: 614, endPoint x: 321, endPoint y: 598, distance: 77.8
click at [321, 598] on div "valrhona chocolate, cacao mousse, dark chocolate sponge" at bounding box center [439, 592] width 238 height 24
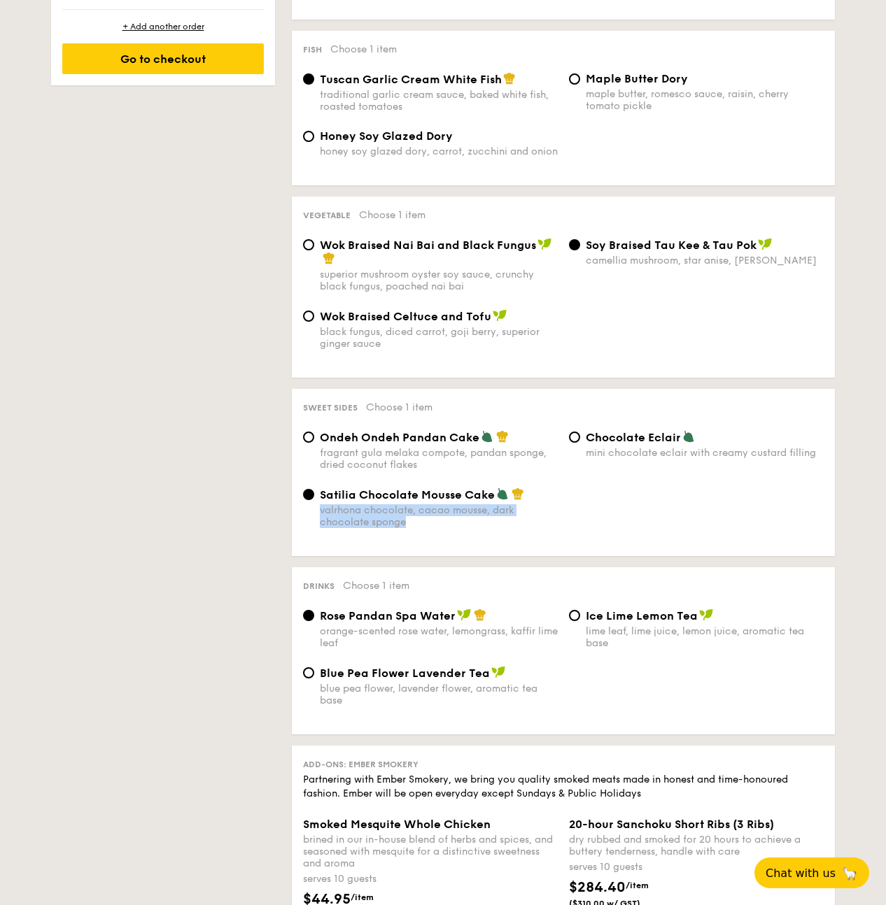
scroll to position [1126, 0]
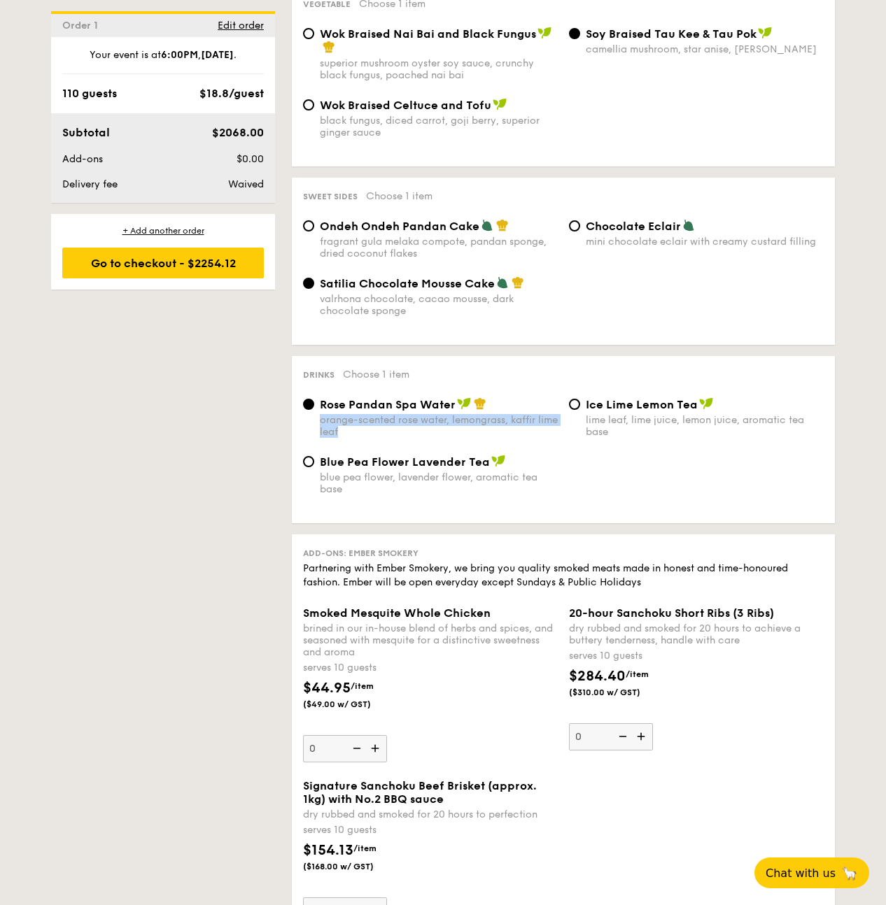
drag, startPoint x: 360, startPoint y: 448, endPoint x: 321, endPoint y: 435, distance: 41.4
click at [321, 435] on div "orange-scented rose water, lemongrass, kaffir lime leaf" at bounding box center [439, 426] width 238 height 24
click at [629, 452] on div "Rose Pandan Spa Water orange-scented rose water, lemongrass, kaffir lime leaf I…" at bounding box center [563, 425] width 532 height 57
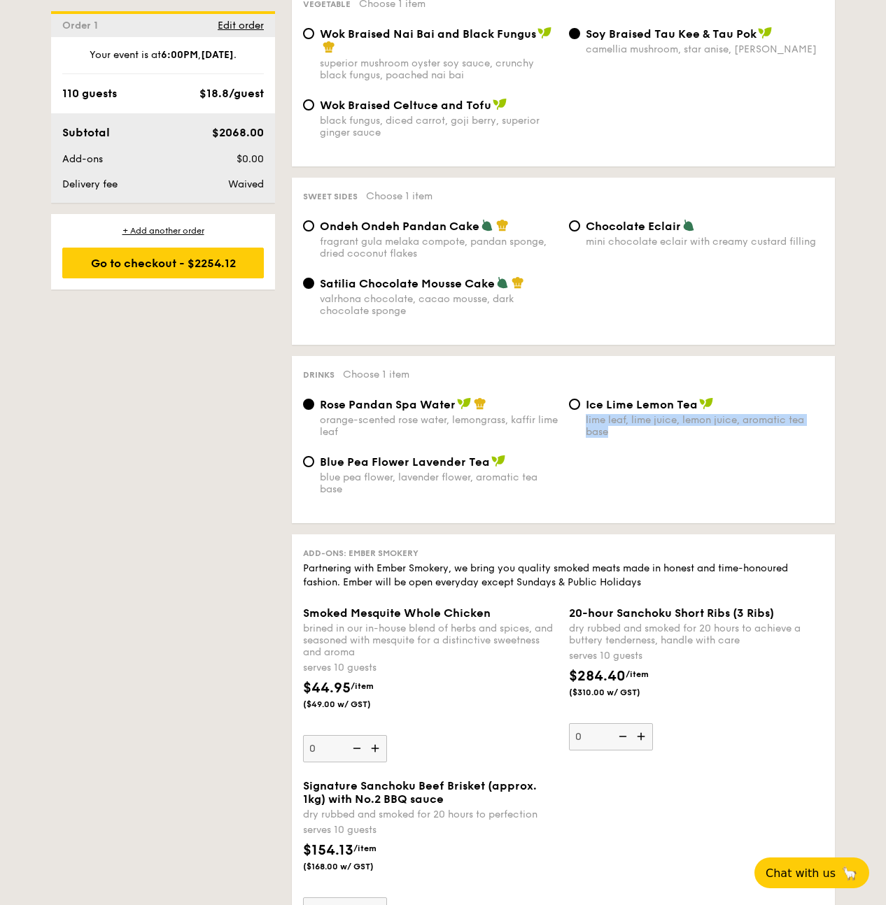
drag, startPoint x: 624, startPoint y: 446, endPoint x: 586, endPoint y: 433, distance: 40.7
click at [586, 433] on div "lime leaf, lime juice, lemon juice, aromatic tea base" at bounding box center [705, 426] width 238 height 24
click at [335, 481] on div "Blue Pea Flower Lavender Tea blue pea flower, lavender flower, aromatic tea base" at bounding box center [439, 475] width 238 height 41
click at [314, 467] on input "Blue Pea Flower Lavender Tea blue pea flower, lavender flower, aromatic tea base" at bounding box center [308, 461] width 11 height 11
radio input "true"
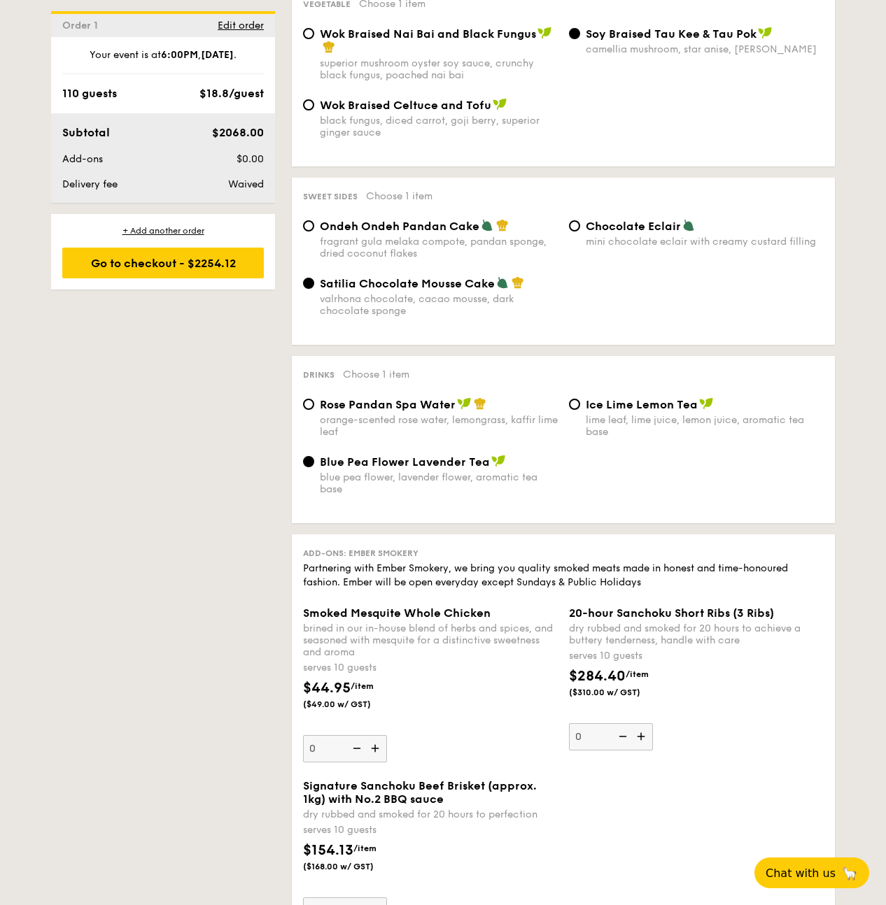
click at [325, 466] on div "Blue Pea Flower Lavender Tea" at bounding box center [439, 462] width 238 height 14
click at [314, 466] on input "Blue Pea Flower Lavender Tea blue pea flower, lavender flower, aromatic tea base" at bounding box center [308, 461] width 11 height 11
click at [346, 495] on div "blue pea flower, lavender flower, aromatic tea base" at bounding box center [439, 484] width 238 height 24
click at [314, 467] on input "Blue Pea Flower Lavender Tea blue pea flower, lavender flower, aromatic tea base" at bounding box center [308, 461] width 11 height 11
drag, startPoint x: 374, startPoint y: 504, endPoint x: 323, endPoint y: 490, distance: 53.0
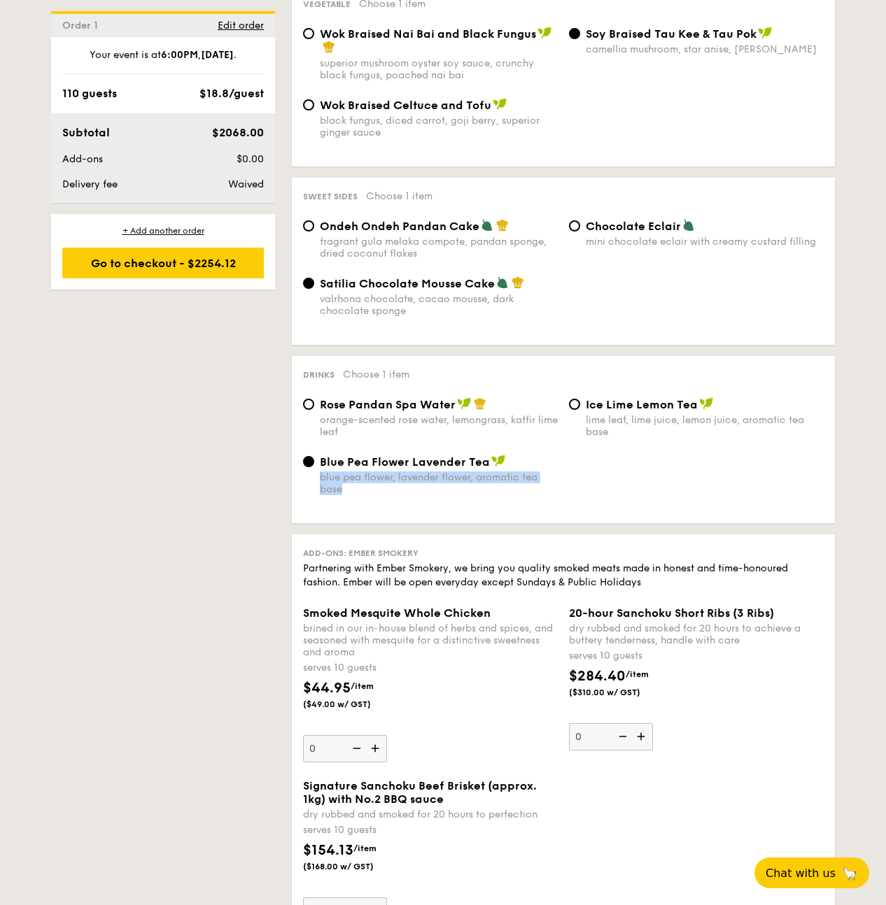
click at [323, 490] on div "blue pea flower, lavender flower, aromatic tea base" at bounding box center [439, 484] width 238 height 24
